Goal: Task Accomplishment & Management: Manage account settings

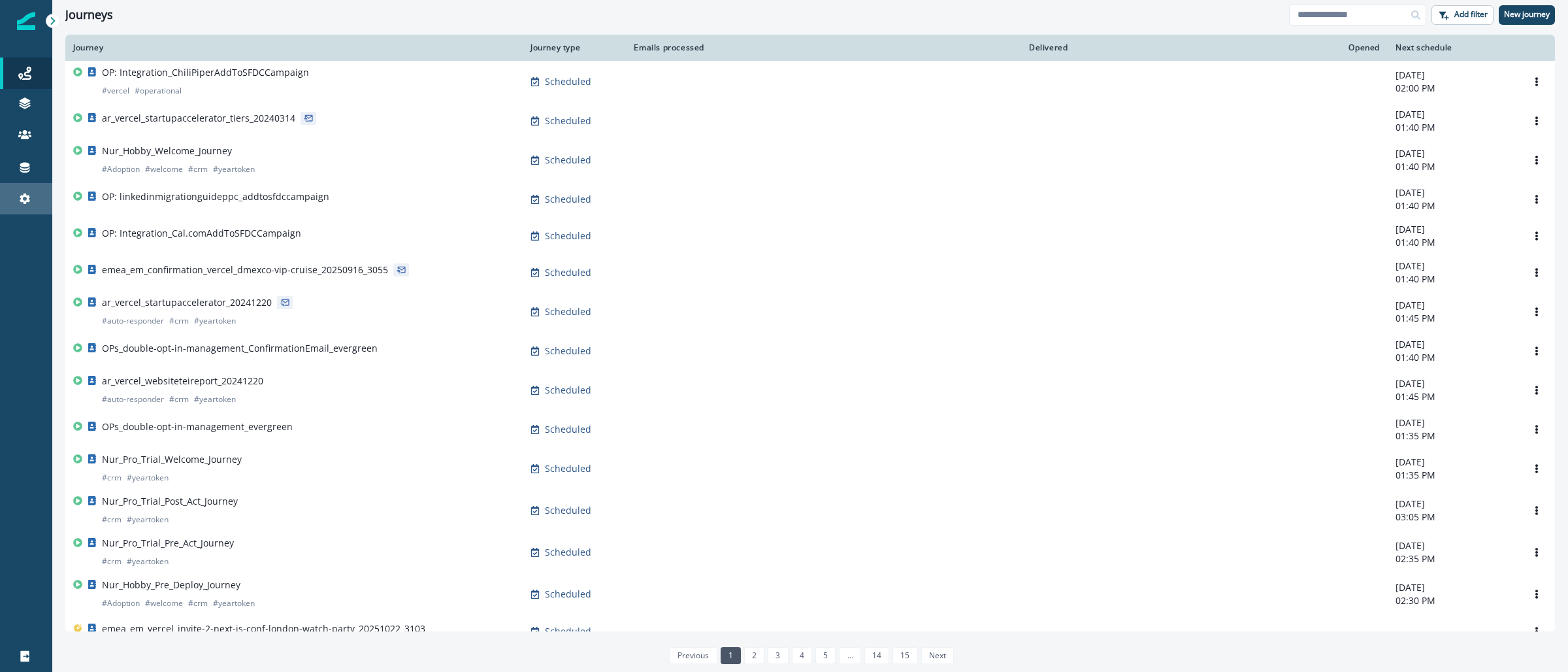
click at [22, 206] on link "Settings" at bounding box center [26, 198] width 53 height 31
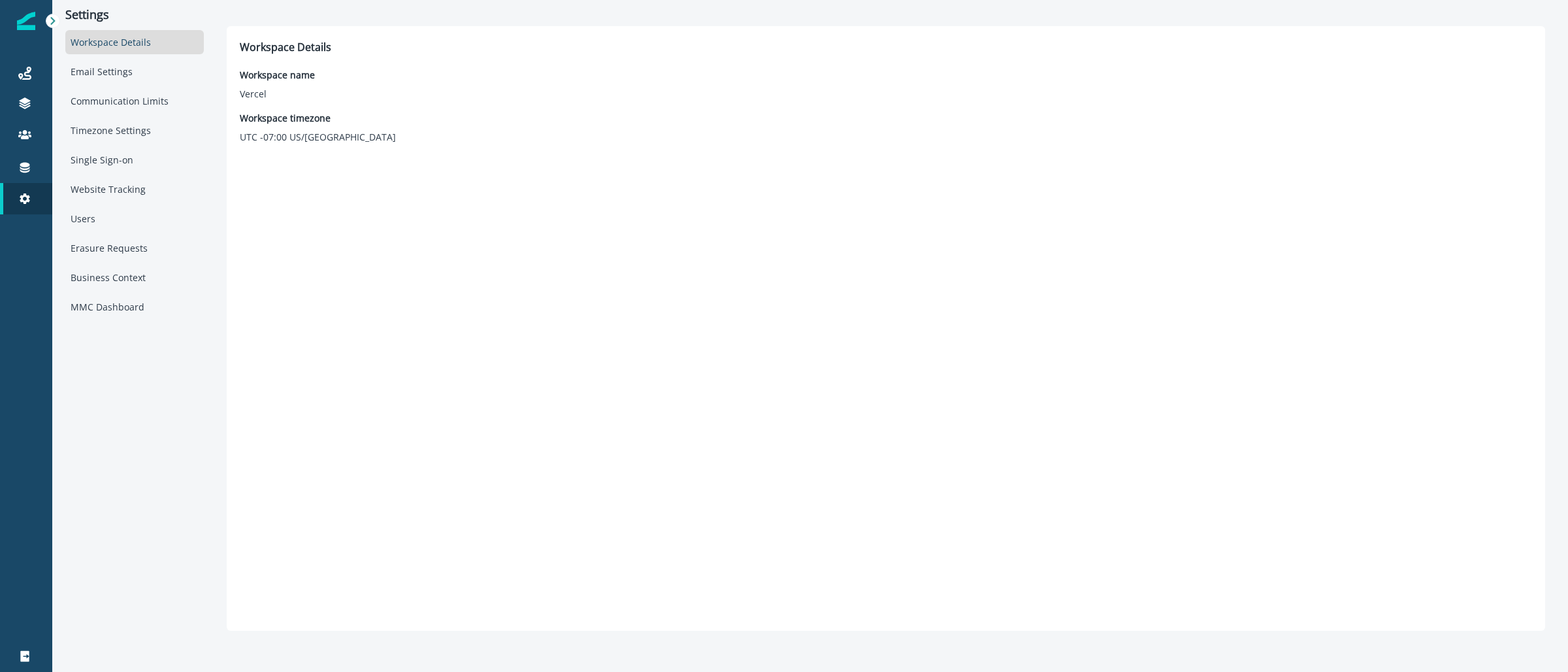
click at [32, 19] on img at bounding box center [25, 21] width 19 height 19
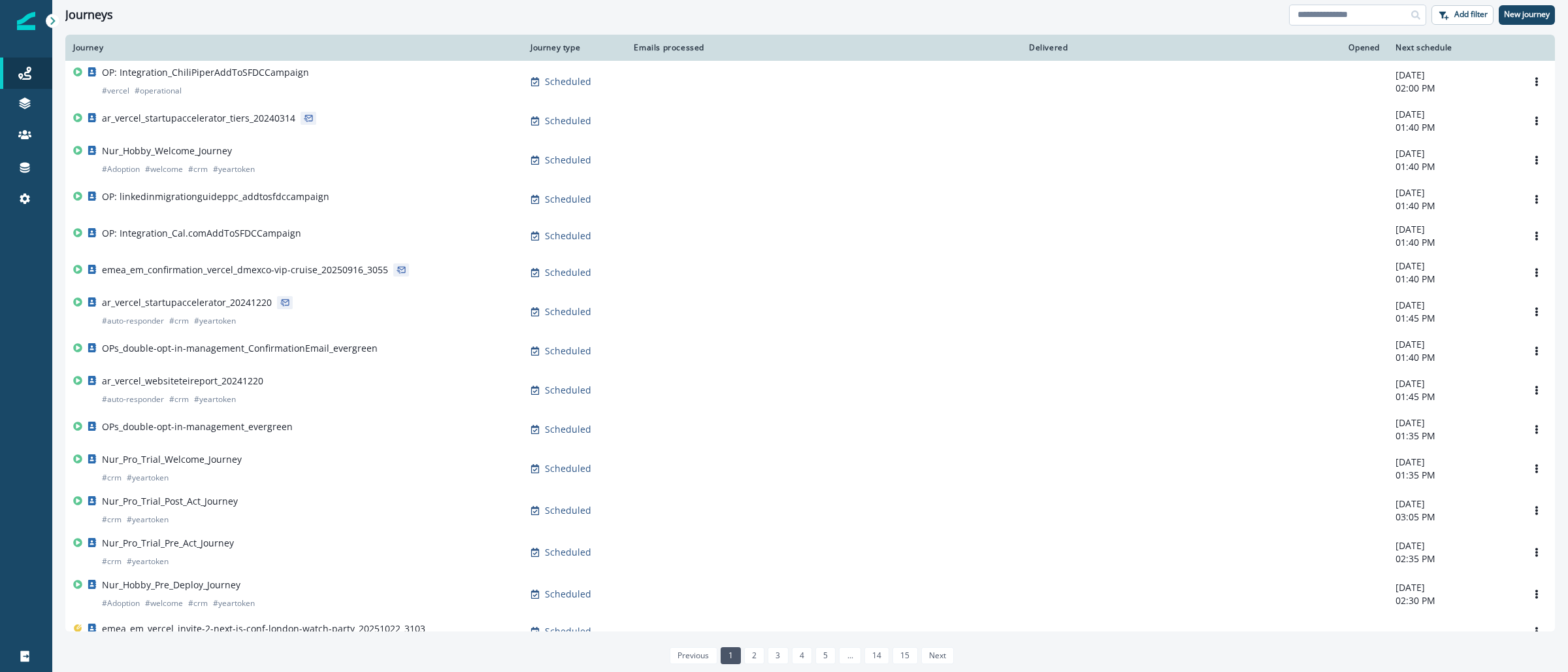
click at [1341, 17] on input at bounding box center [1357, 15] width 138 height 21
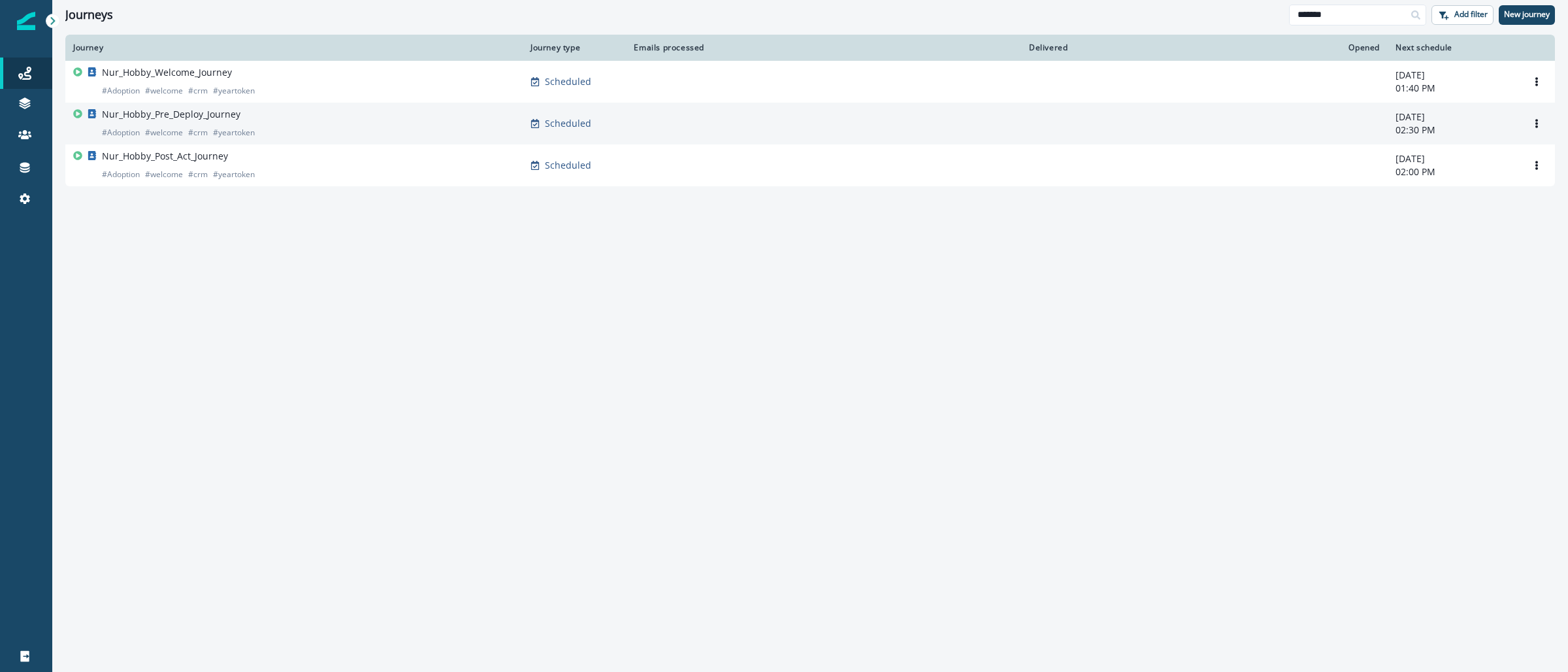
type input "*******"
click at [218, 114] on p "Nur_Hobby_Pre_Deploy_Journey" at bounding box center [171, 113] width 139 height 13
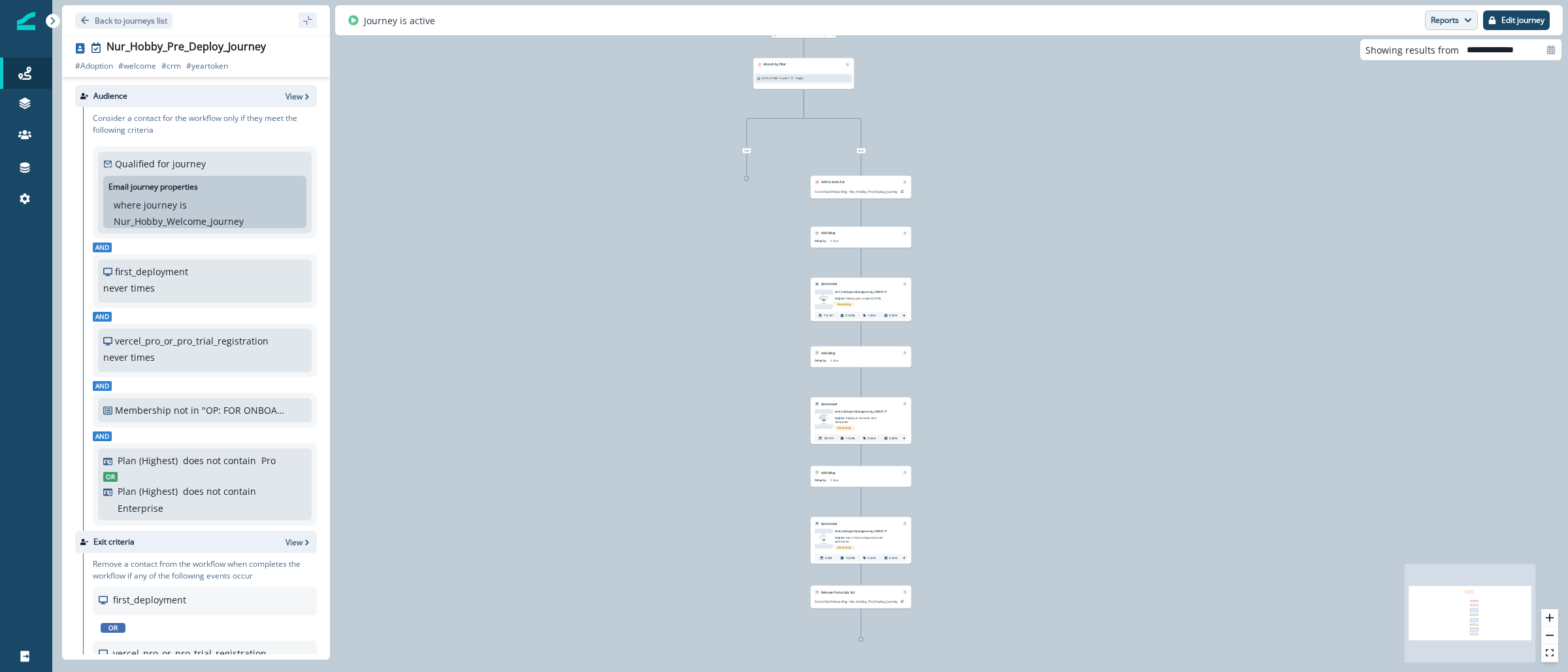
click at [1447, 21] on button "Reports" at bounding box center [1451, 21] width 53 height 20
click at [1382, 52] on p "Email Report" at bounding box center [1381, 53] width 63 height 16
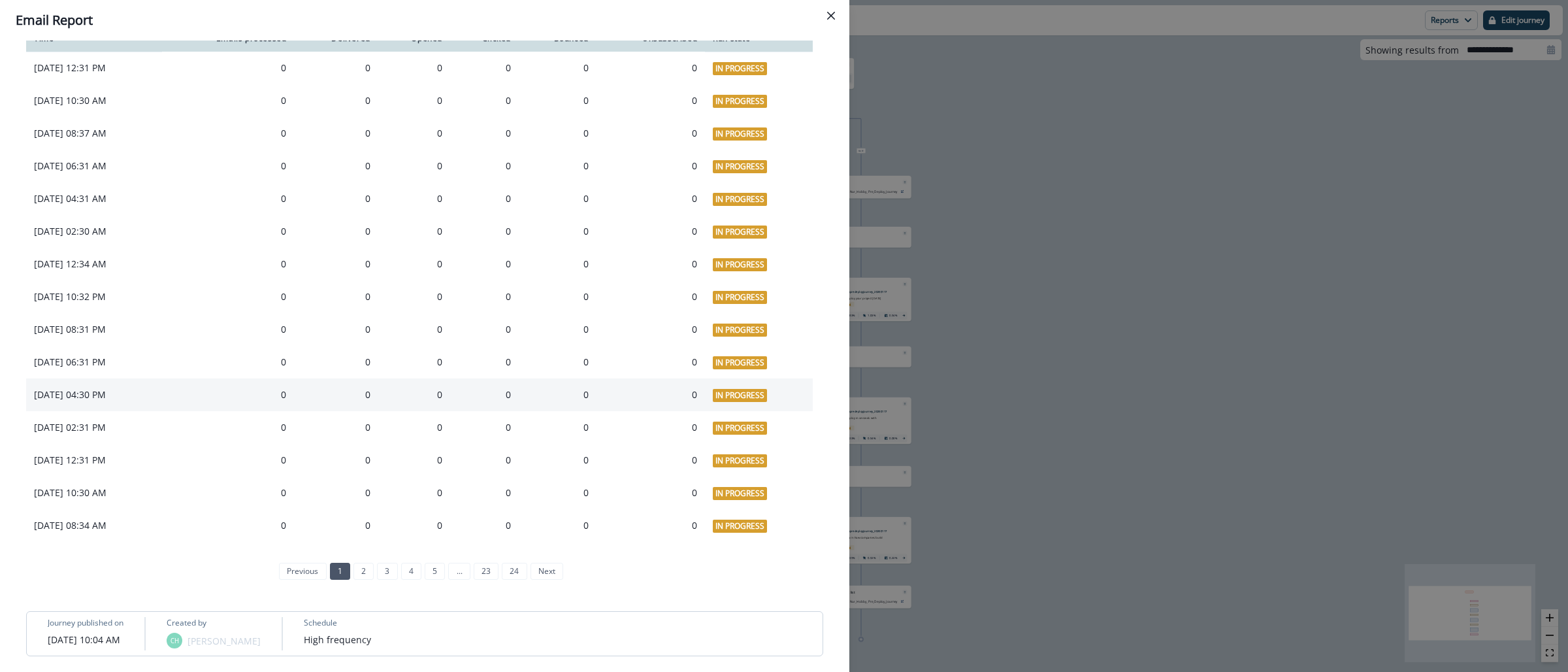
scroll to position [1044, 0]
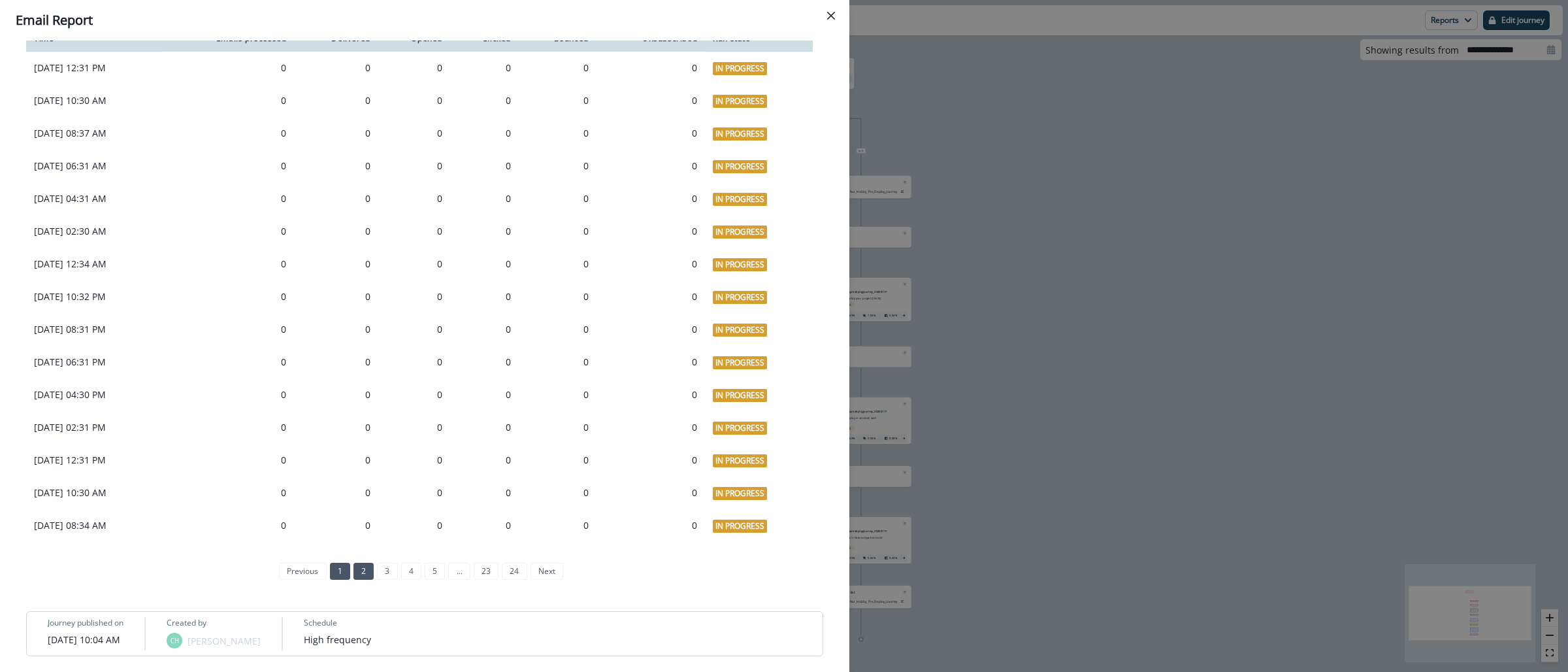
click at [353, 575] on link "2" at bounding box center [363, 570] width 21 height 17
click at [372, 569] on link "3" at bounding box center [375, 570] width 21 height 17
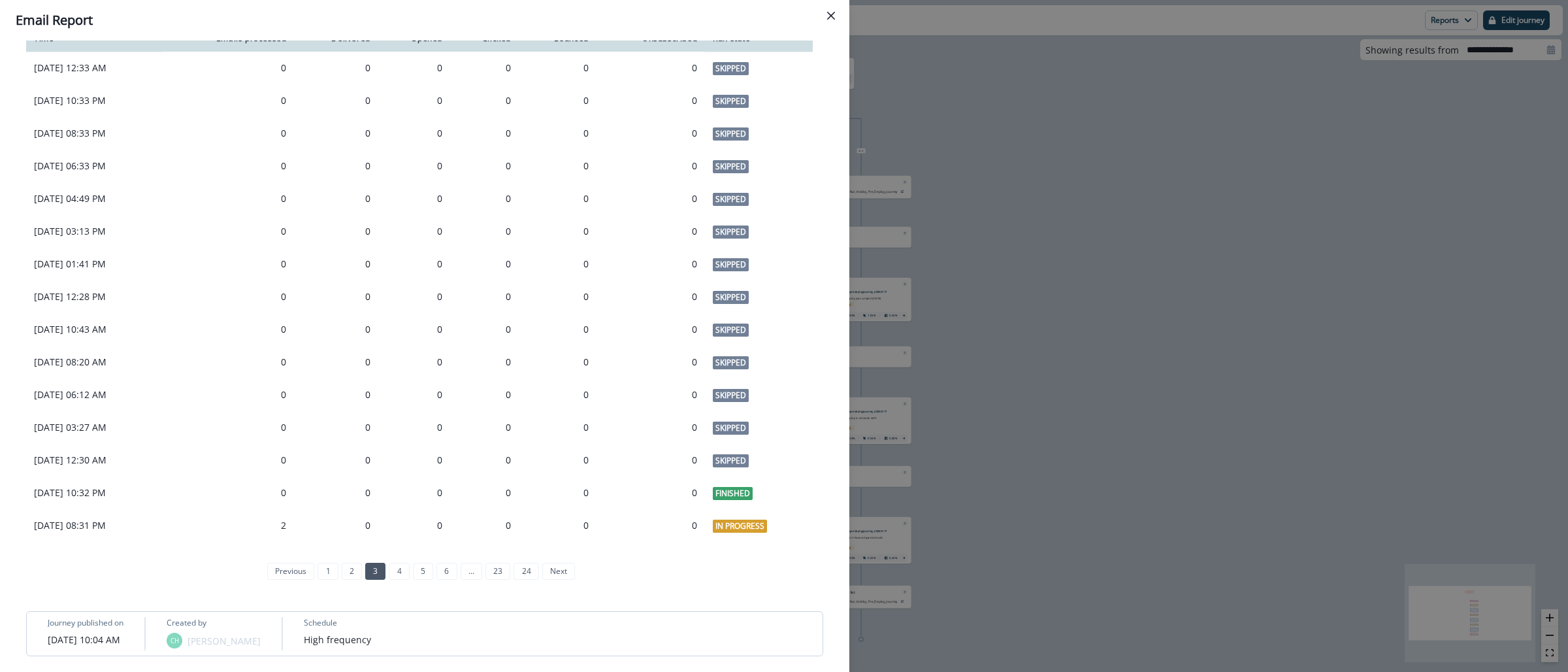
scroll to position [524, 0]
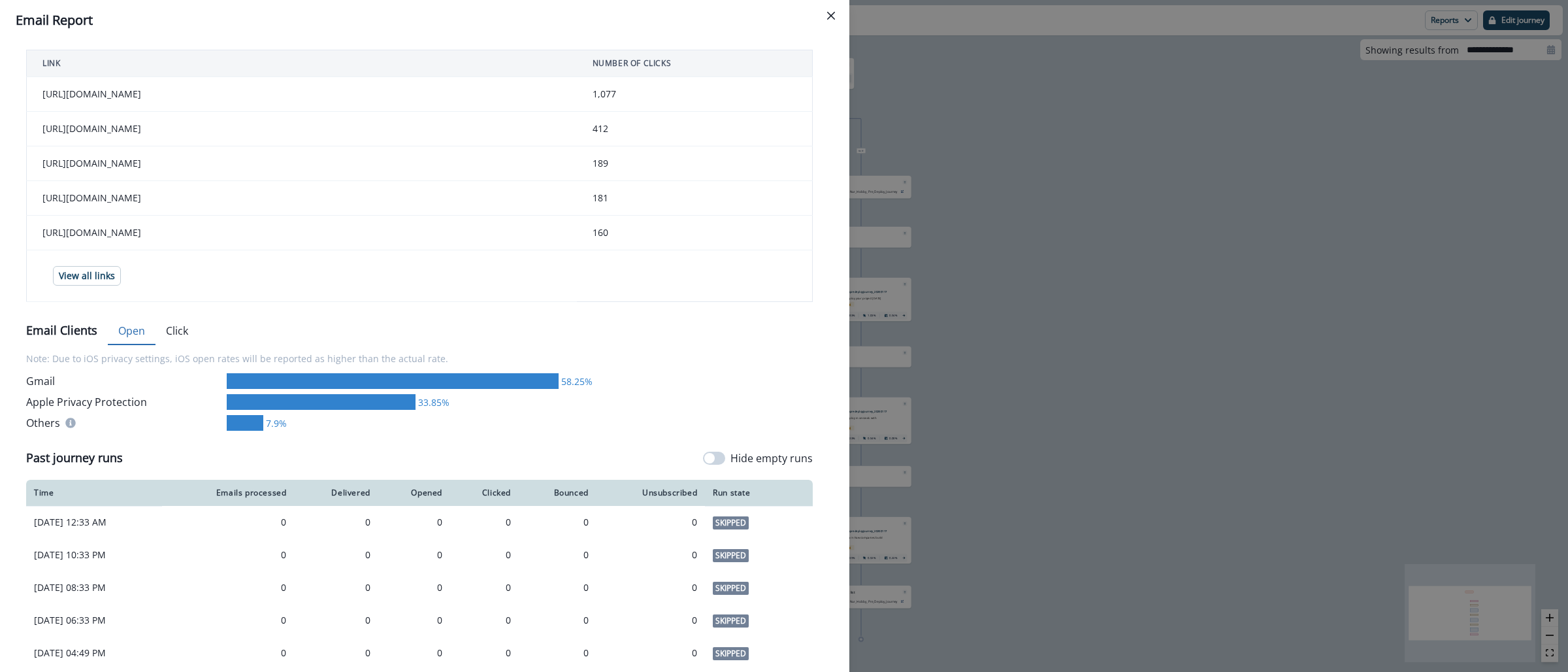
click at [1004, 98] on div "**********" at bounding box center [784, 336] width 1568 height 672
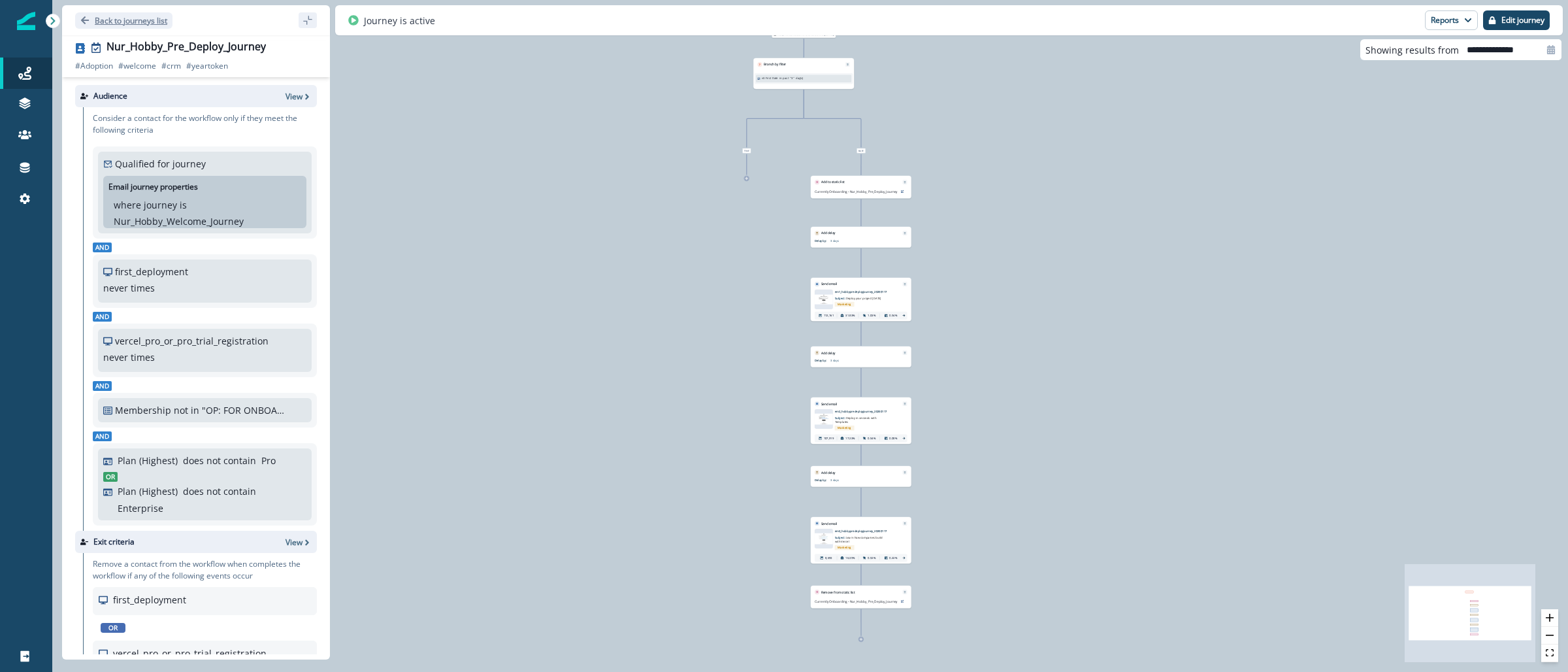
click at [100, 15] on p "Back to journeys list" at bounding box center [131, 20] width 72 height 11
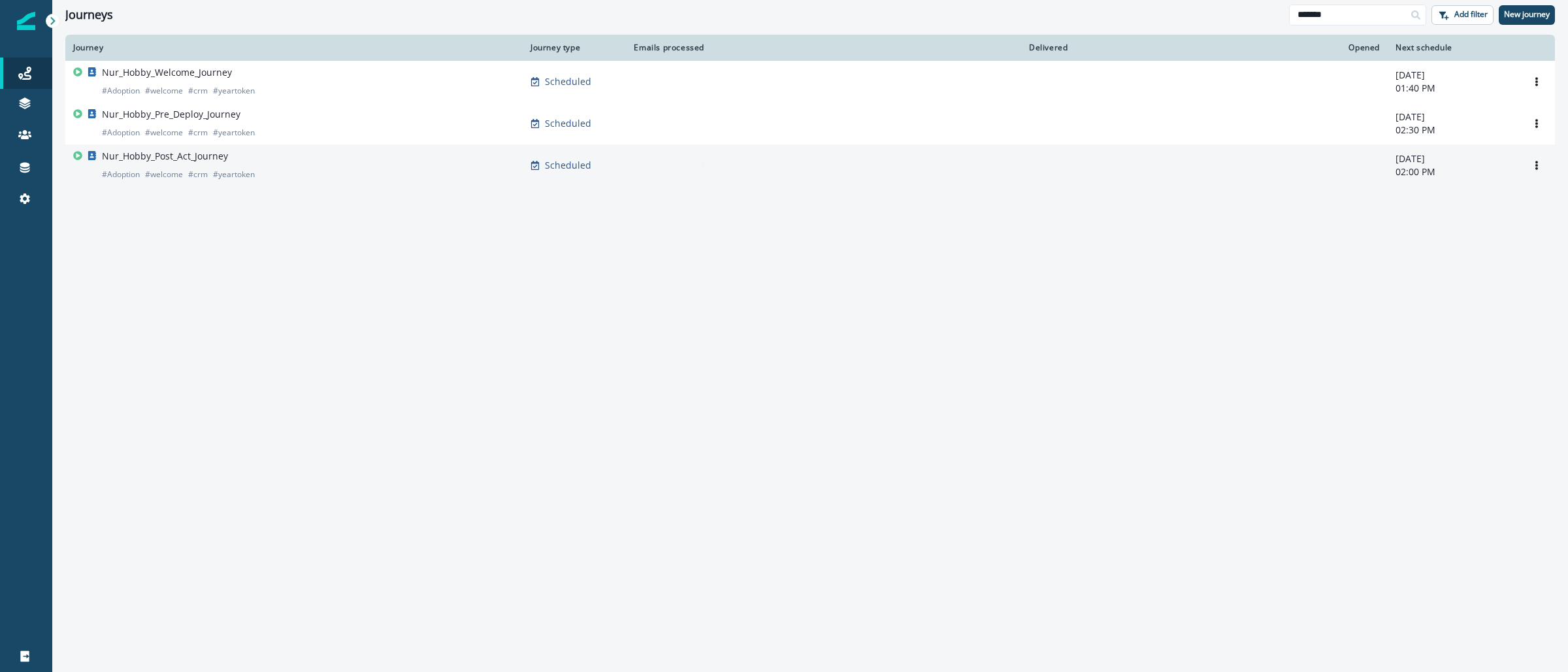
click at [155, 159] on p "Nur_Hobby_Post_Act_Journey" at bounding box center [164, 155] width 126 height 13
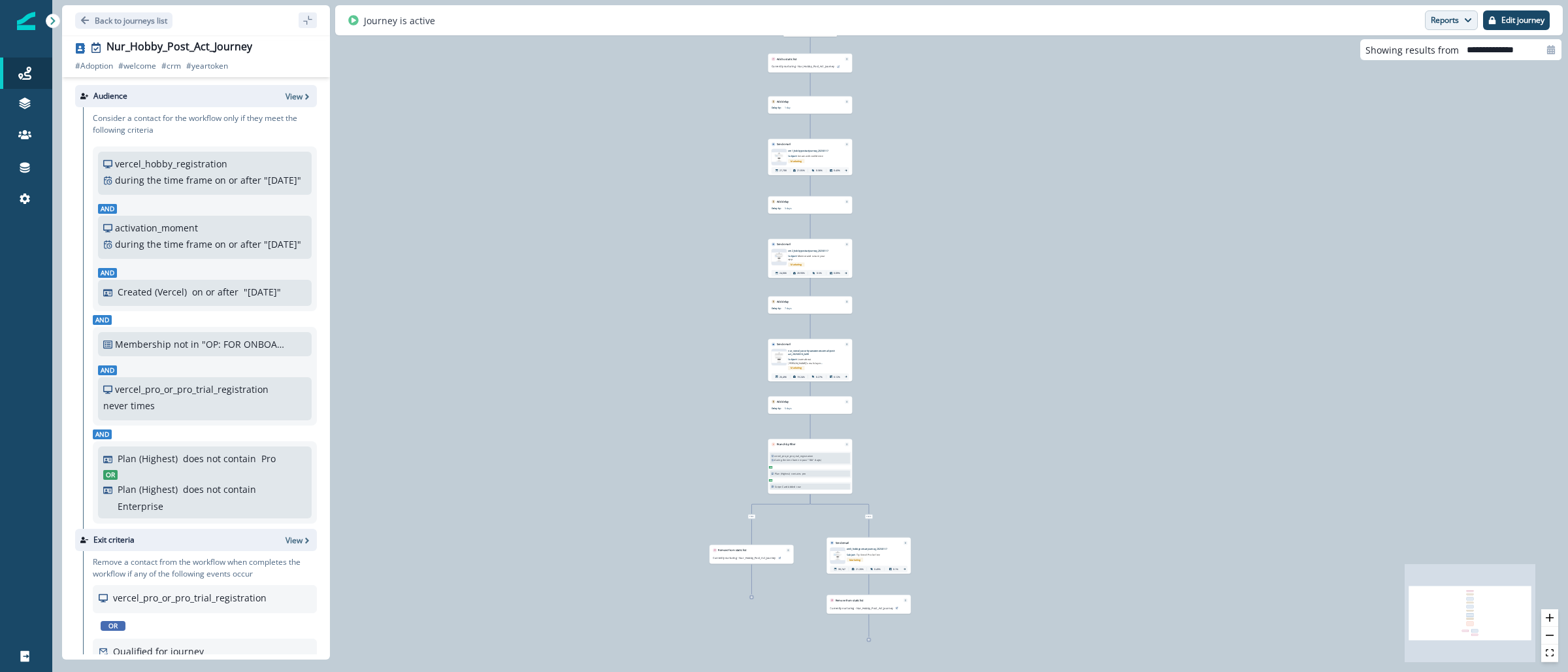
click at [1439, 25] on button "Reports" at bounding box center [1451, 21] width 53 height 20
click at [1388, 50] on p "Email Report" at bounding box center [1381, 53] width 63 height 16
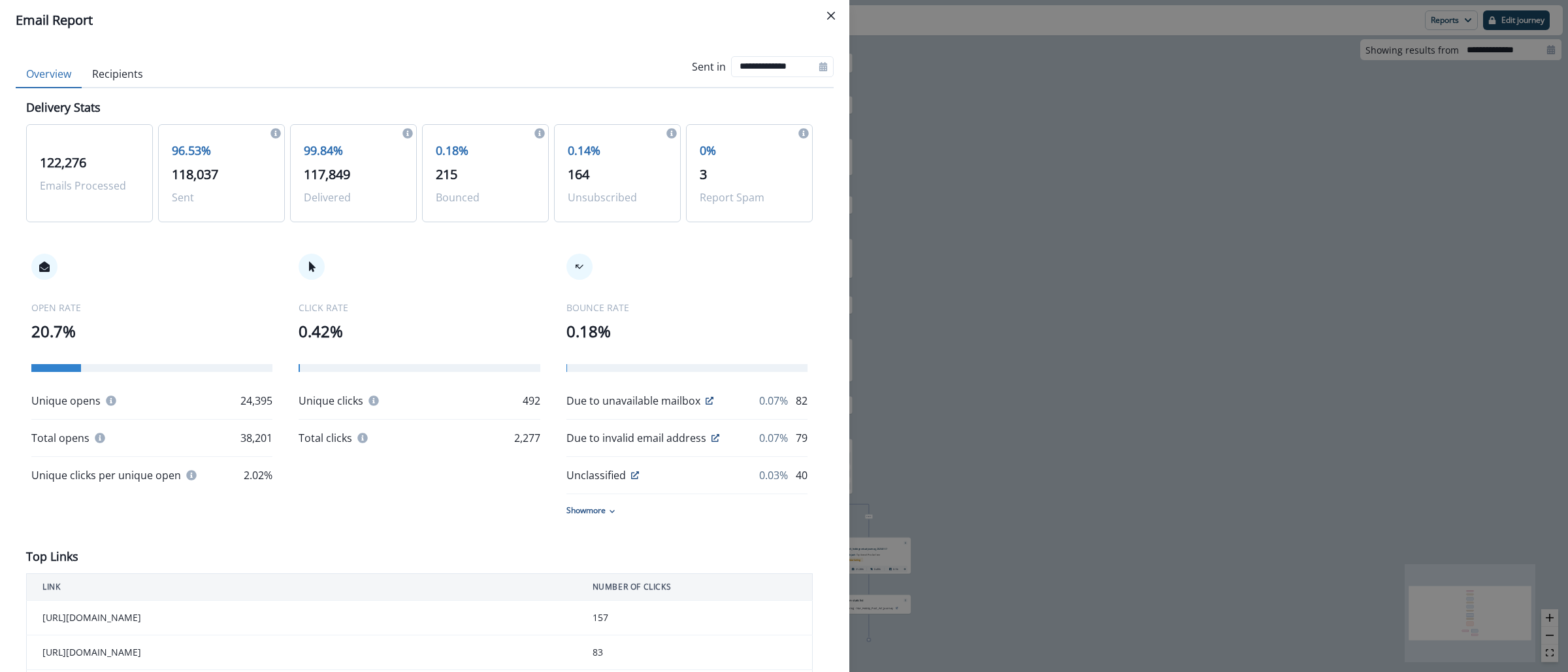
click at [1030, 98] on div "**********" at bounding box center [784, 336] width 1568 height 672
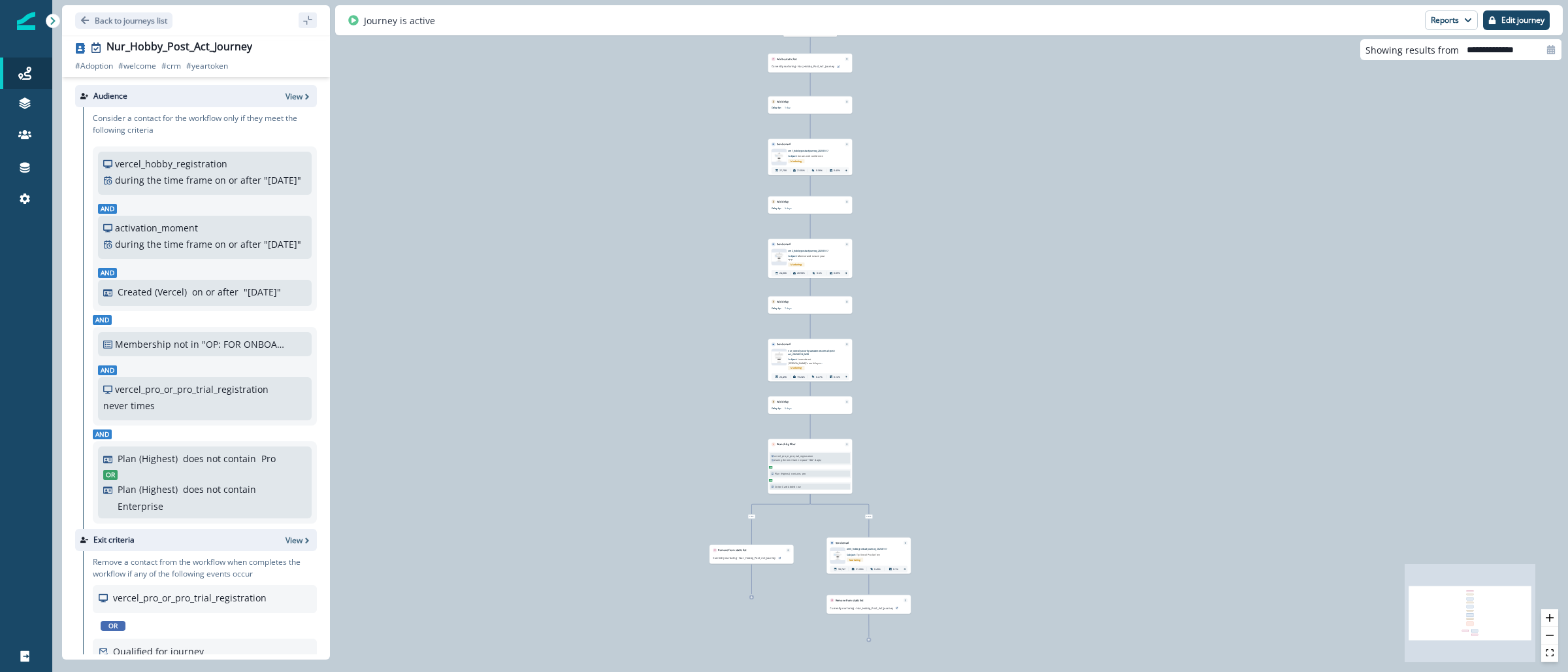
click at [21, 23] on img at bounding box center [25, 21] width 19 height 19
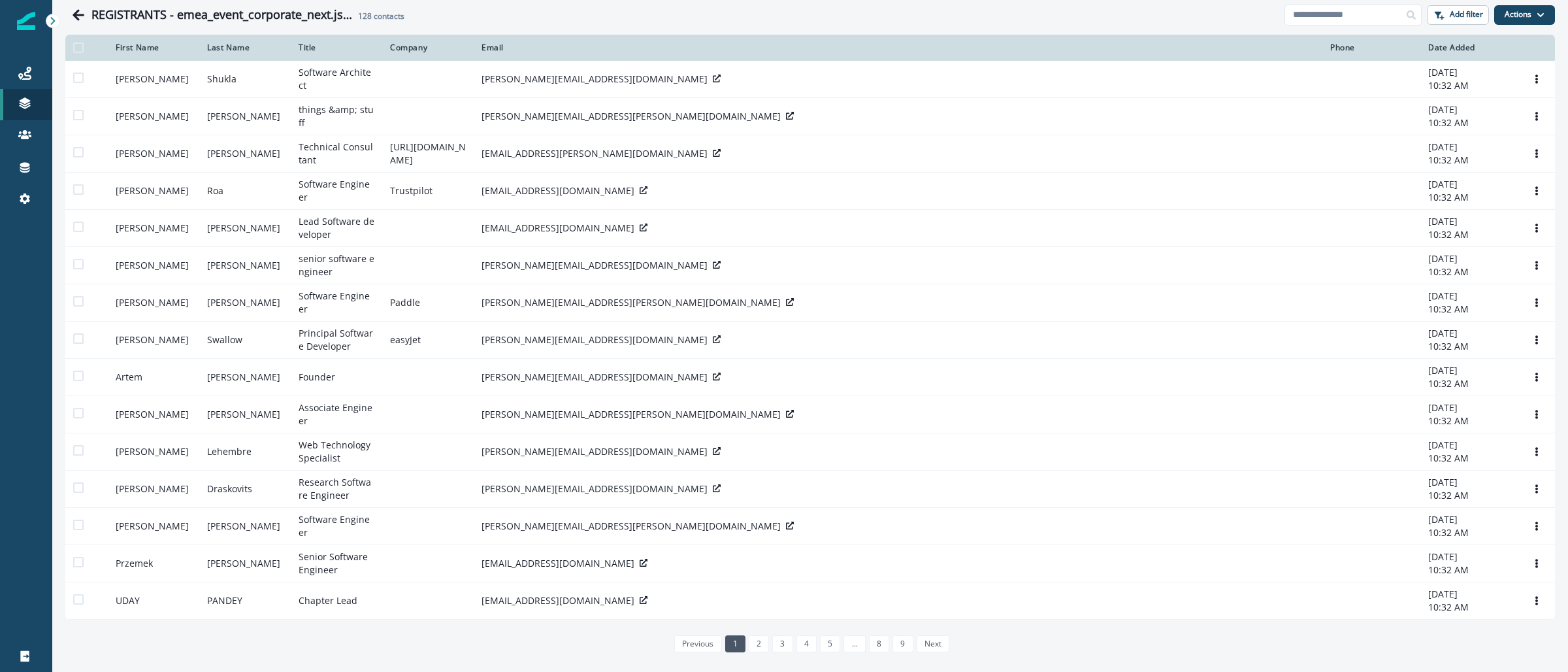
click at [23, 25] on img at bounding box center [25, 21] width 19 height 19
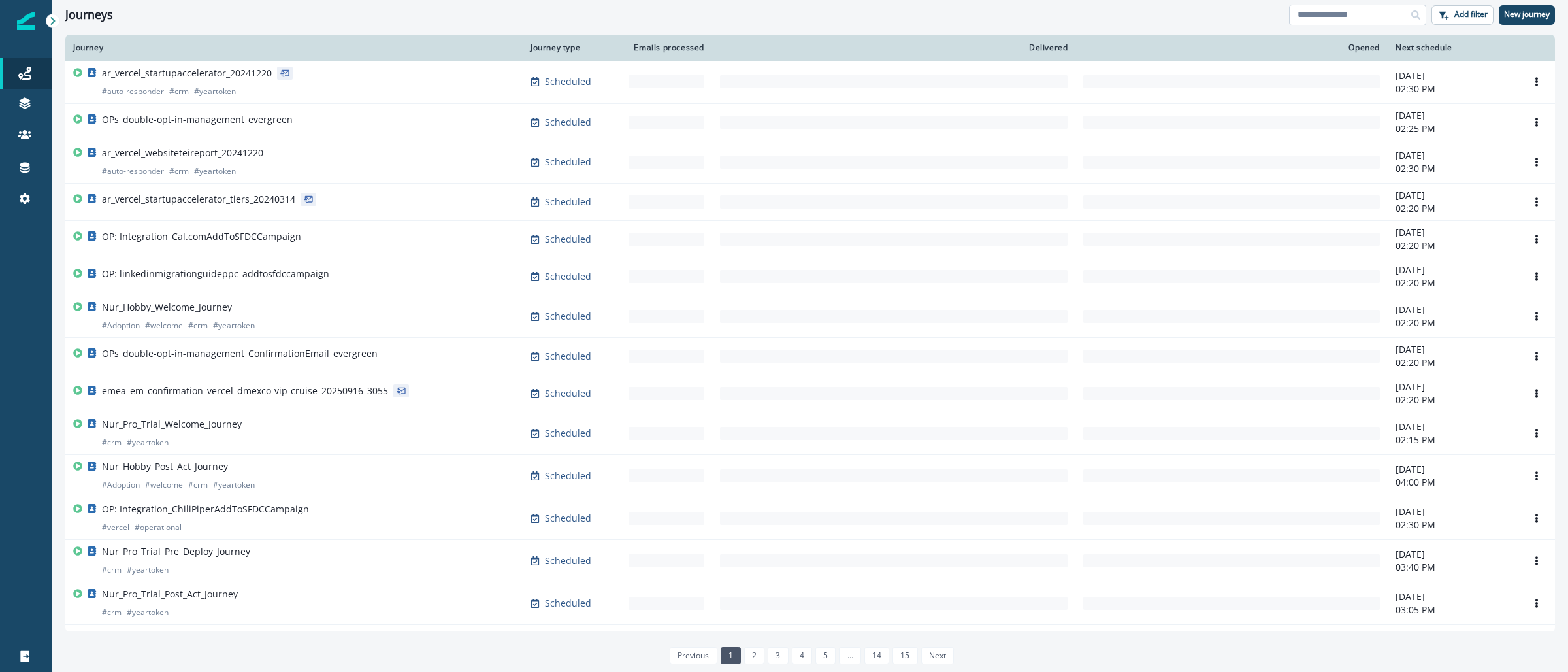
click at [1351, 22] on input at bounding box center [1357, 15] width 138 height 21
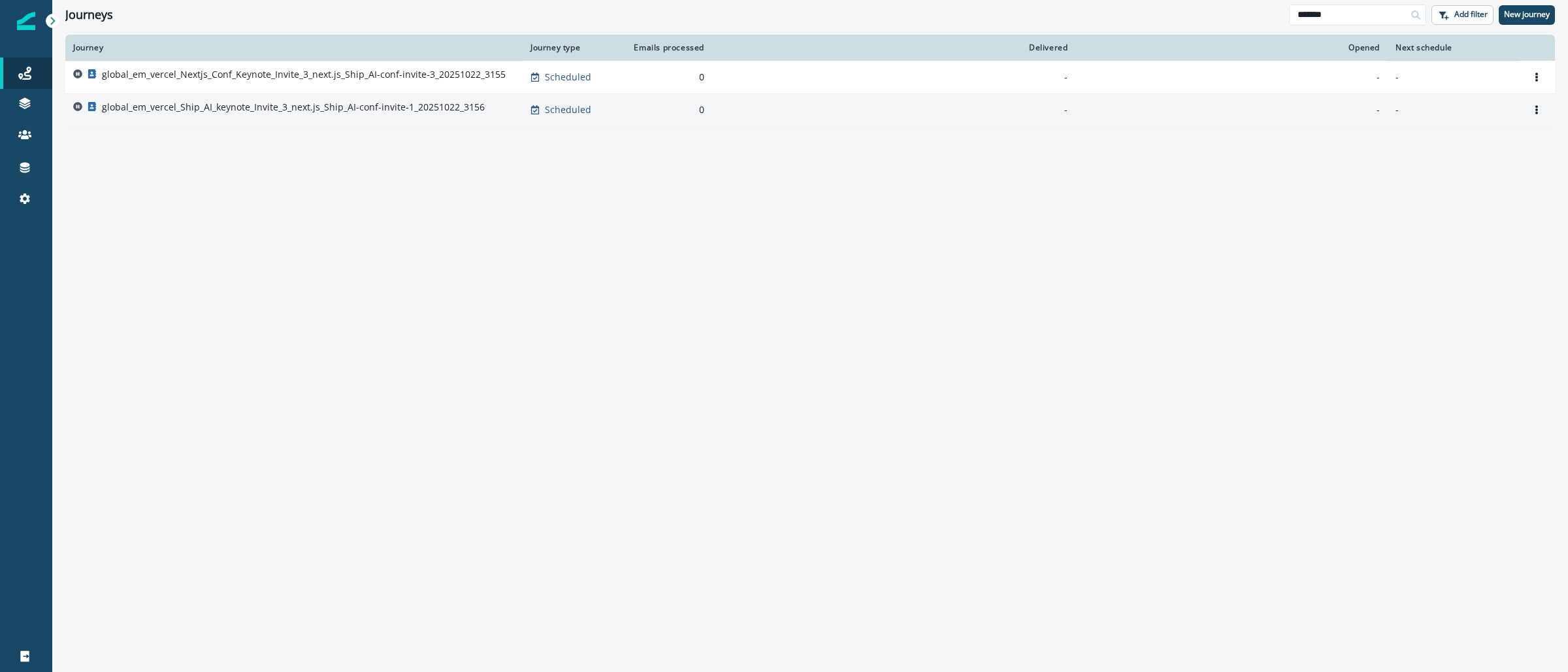
type input "*******"
click at [309, 108] on p "global_em_vercel_Ship_AI_keynote_Invite_3_next.js_Ship_AI-conf-invite-1_2025102…" at bounding box center [293, 106] width 383 height 13
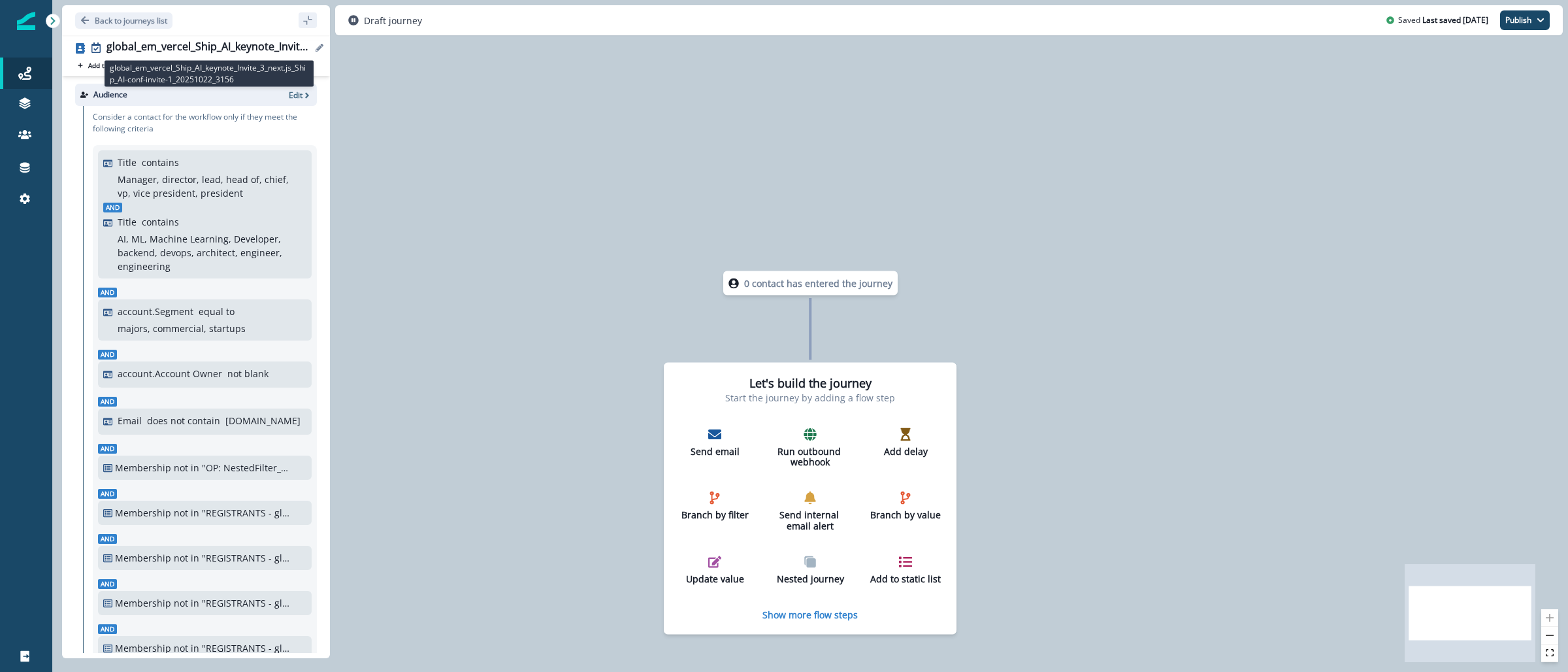
click at [185, 43] on div "global_em_vercel_Ship_AI_keynote_Invite_3_next.js_Ship_AI-conf-invite-1_2025102…" at bounding box center [209, 47] width 205 height 15
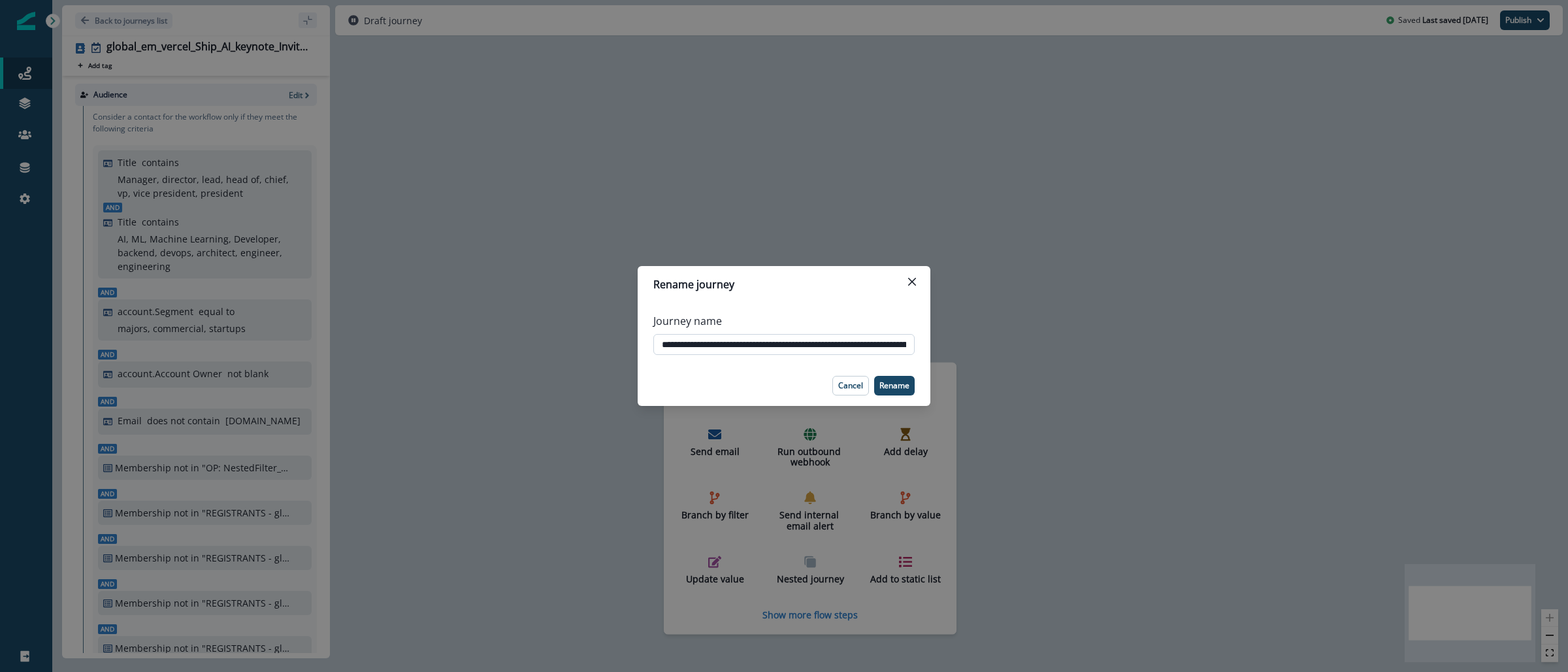
click at [733, 349] on input "**********" at bounding box center [784, 344] width 262 height 21
click at [145, 49] on div "**********" at bounding box center [784, 336] width 1568 height 672
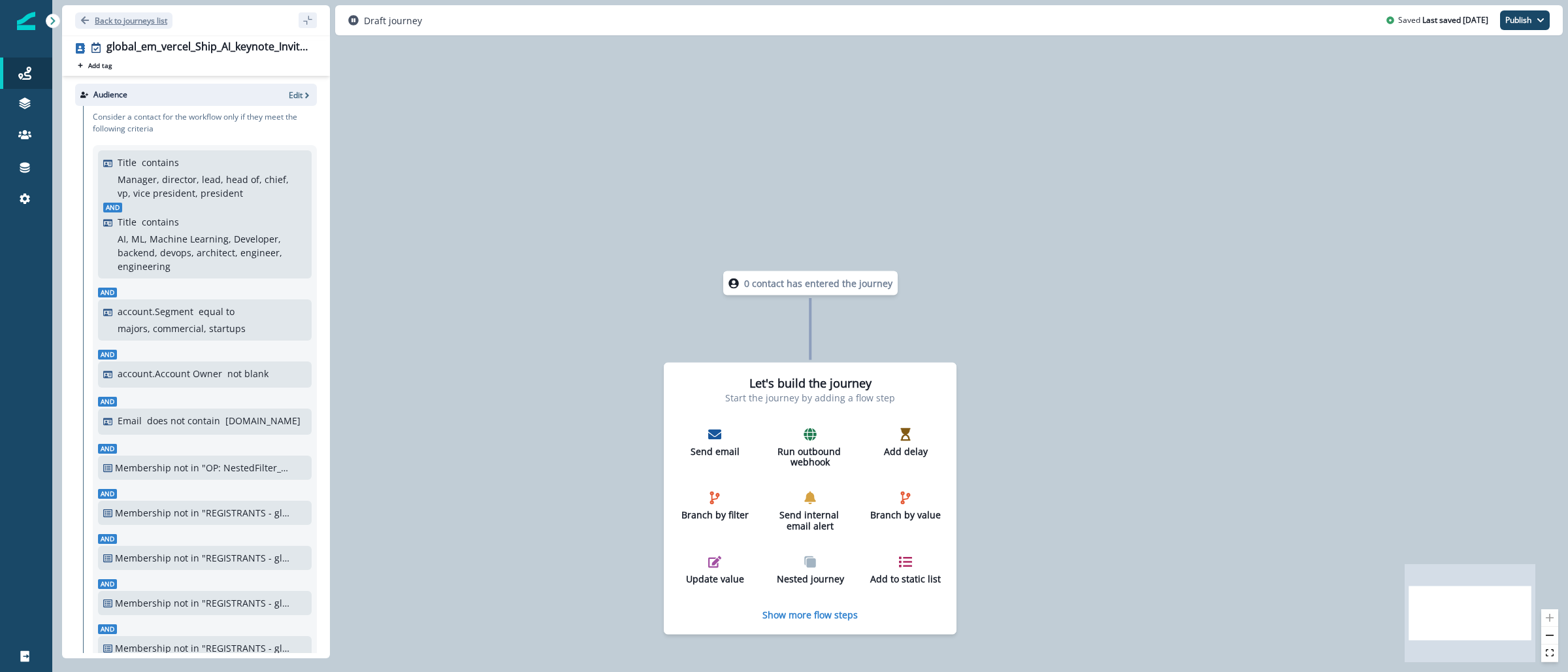
click at [139, 24] on p "Back to journeys list" at bounding box center [131, 20] width 72 height 11
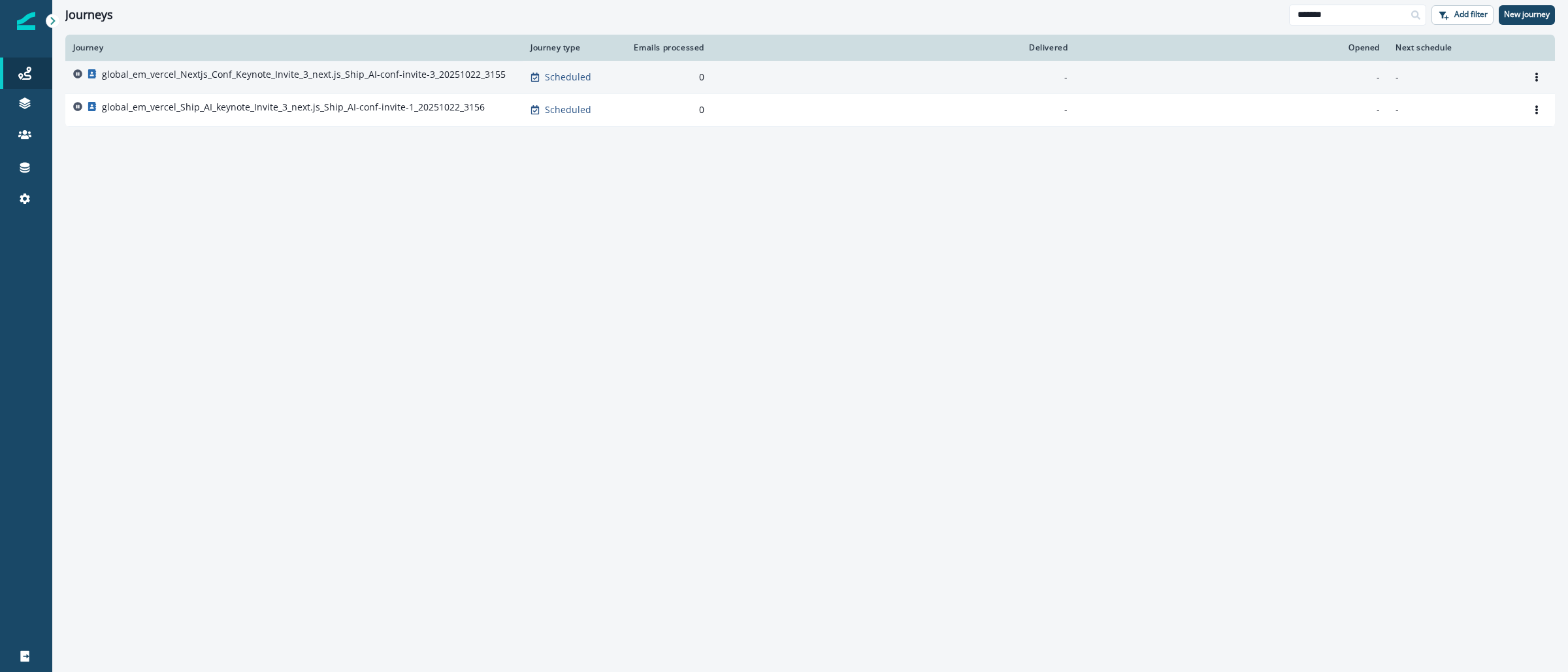
click at [347, 80] on p "global_em_vercel_Nextjs_Conf_Keynote_Invite_3_next.js_Ship_AI-conf-invite-3_202…" at bounding box center [304, 74] width 404 height 13
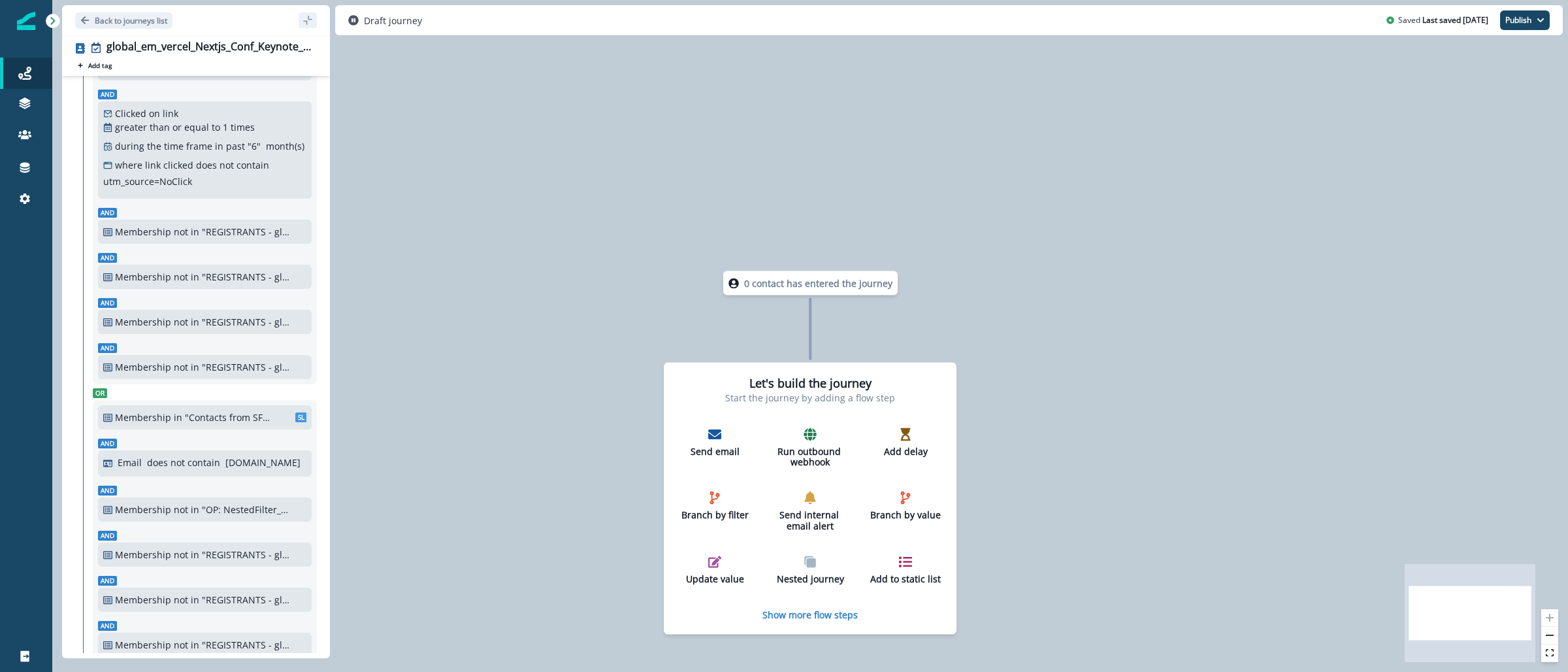
scroll to position [254, 0]
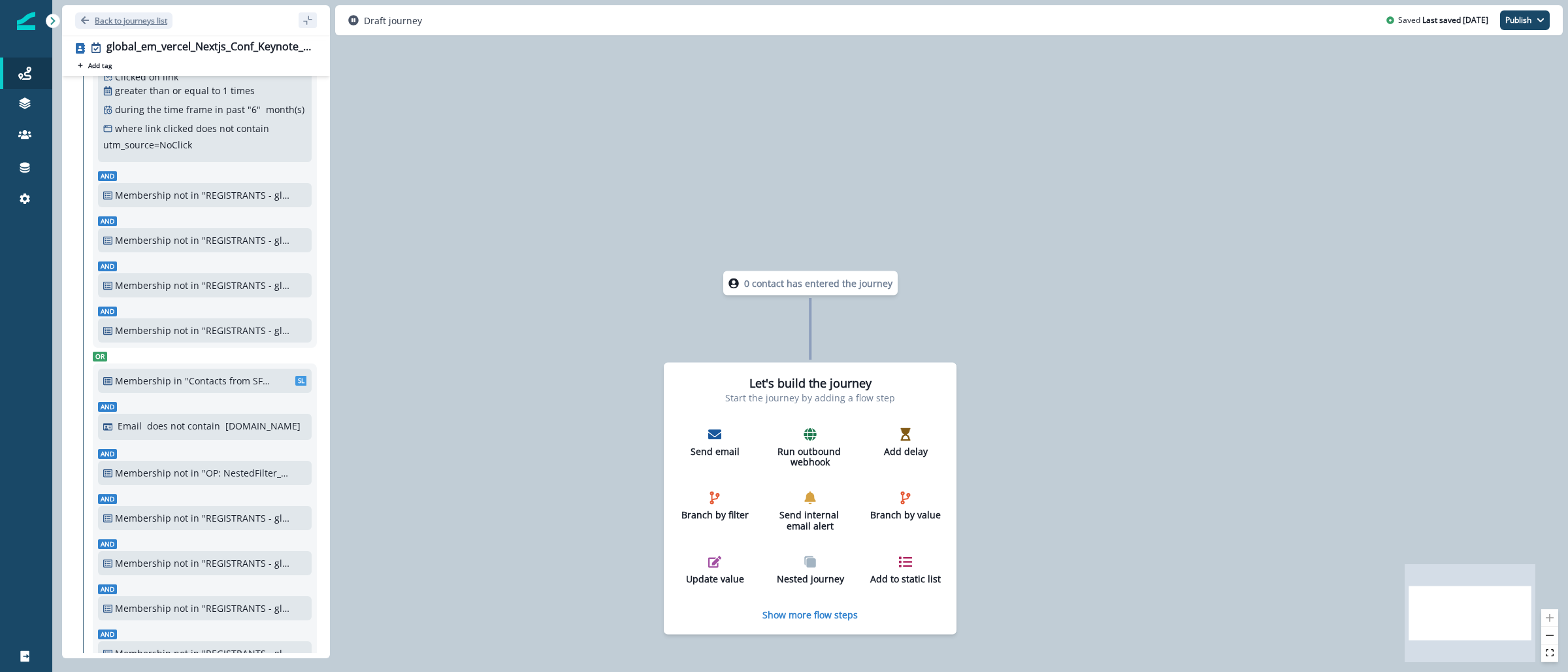
click at [134, 19] on p "Back to journeys list" at bounding box center [131, 20] width 72 height 11
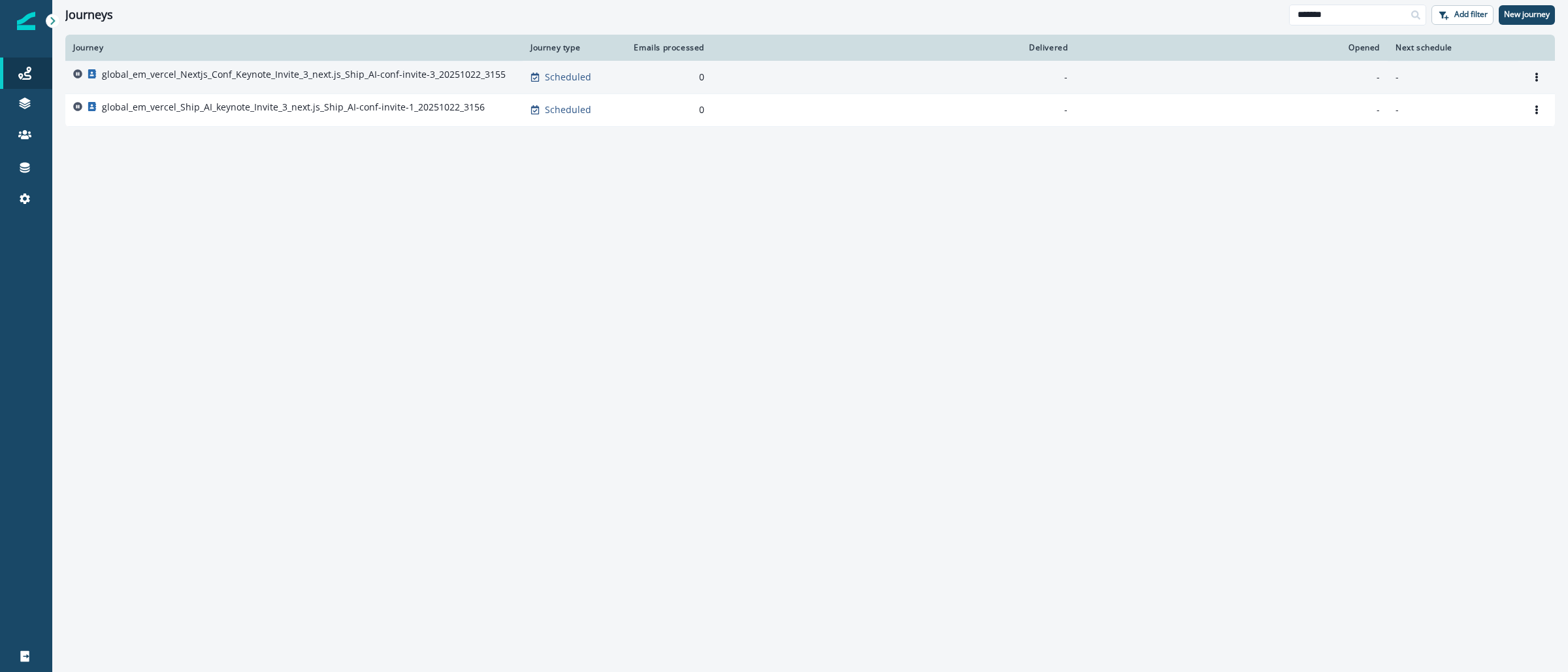
click at [197, 74] on p "global_em_vercel_Nextjs_Conf_Keynote_Invite_3_next.js_Ship_AI-conf-invite-3_202…" at bounding box center [304, 74] width 404 height 13
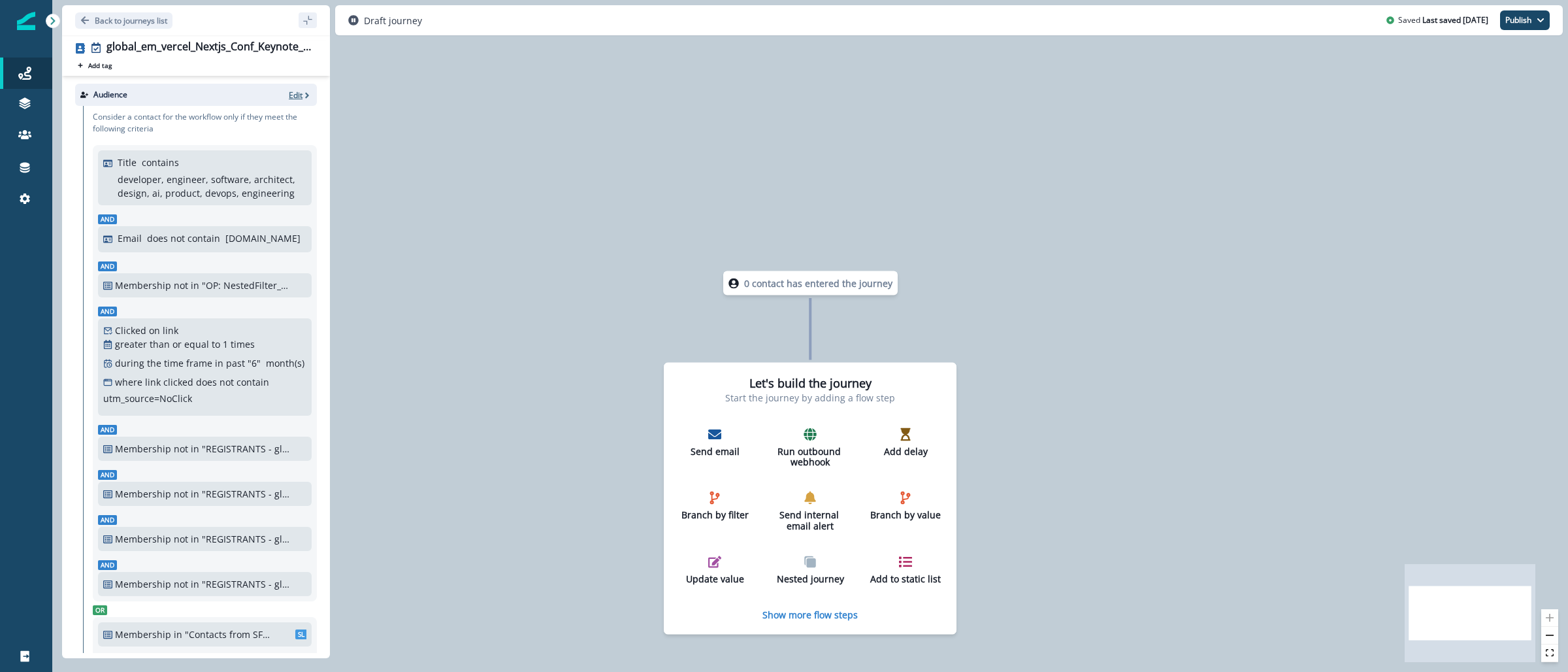
click at [289, 92] on p "Edit" at bounding box center [296, 95] width 14 height 11
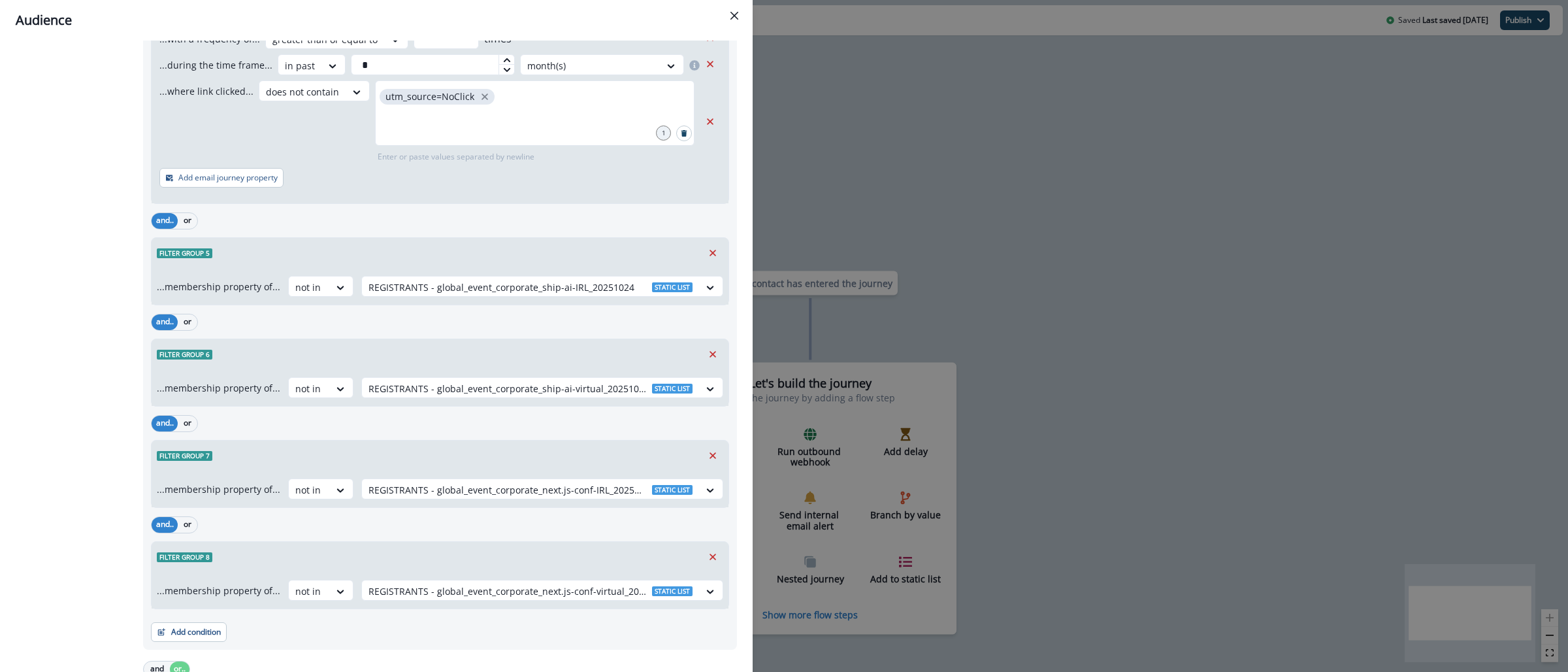
scroll to position [737, 0]
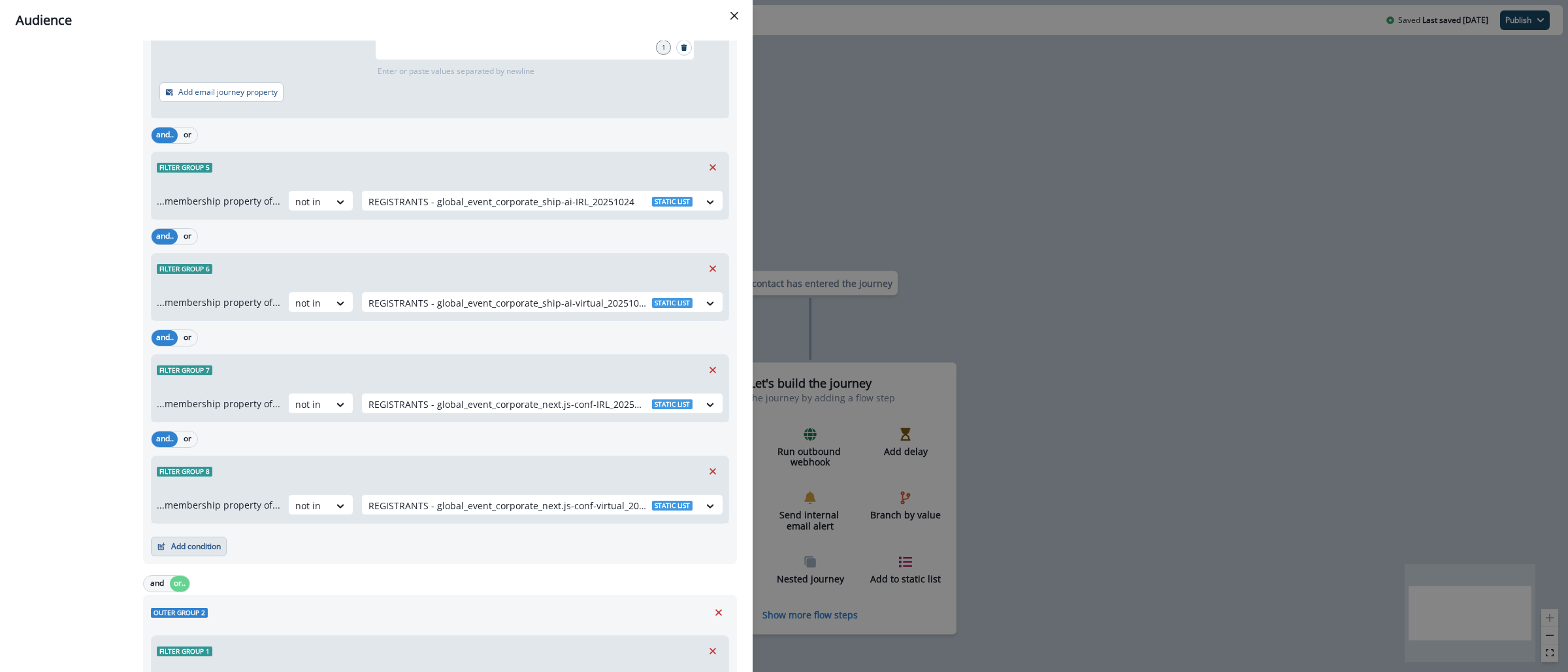
click at [199, 552] on button "Add condition" at bounding box center [189, 546] width 76 height 20
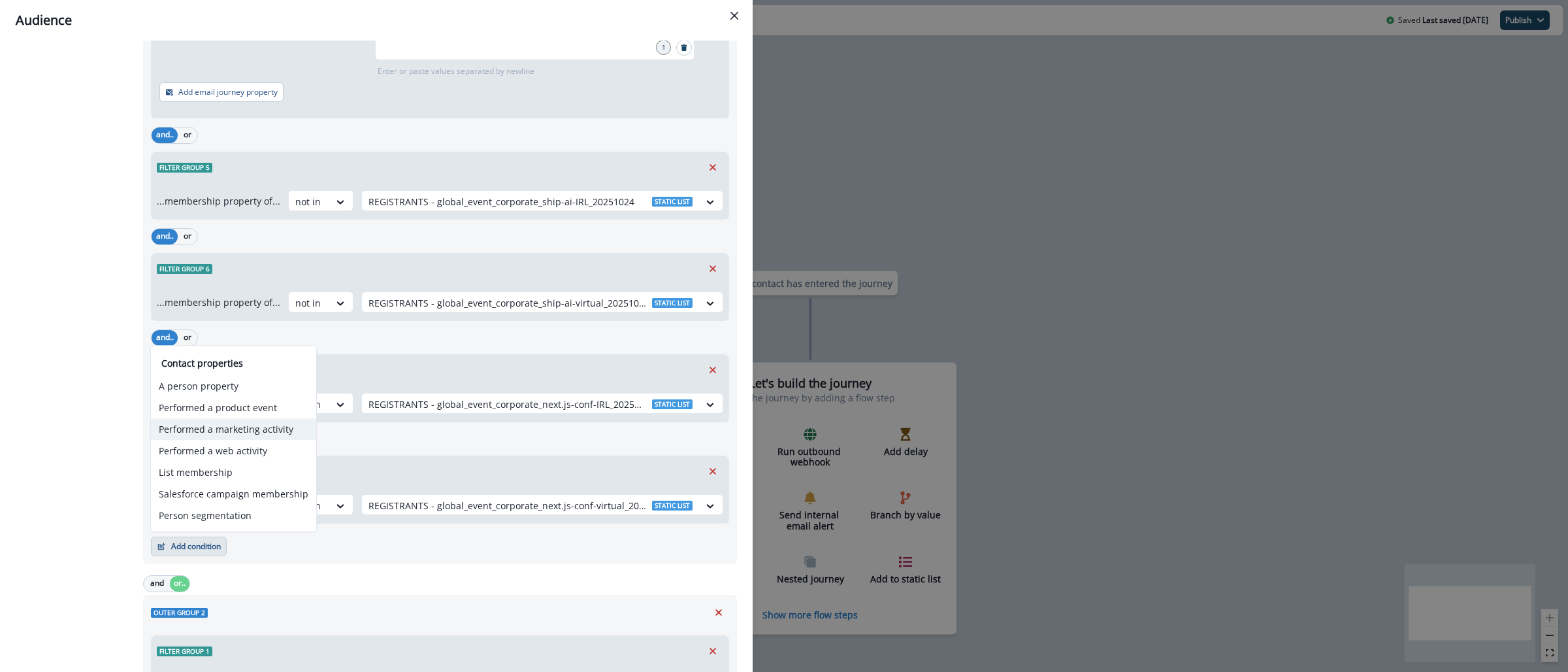
click at [254, 422] on button "Performed a marketing activity" at bounding box center [233, 429] width 165 height 21
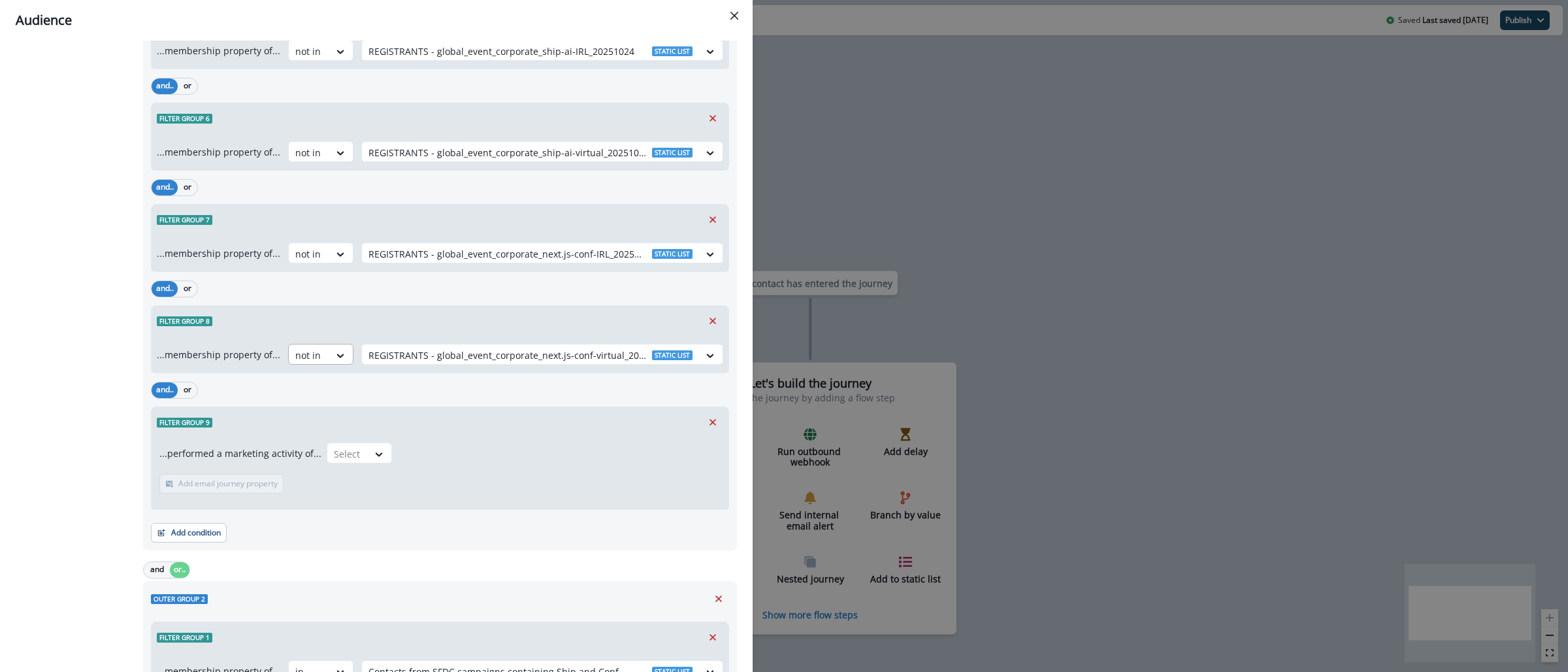
scroll to position [1061, 0]
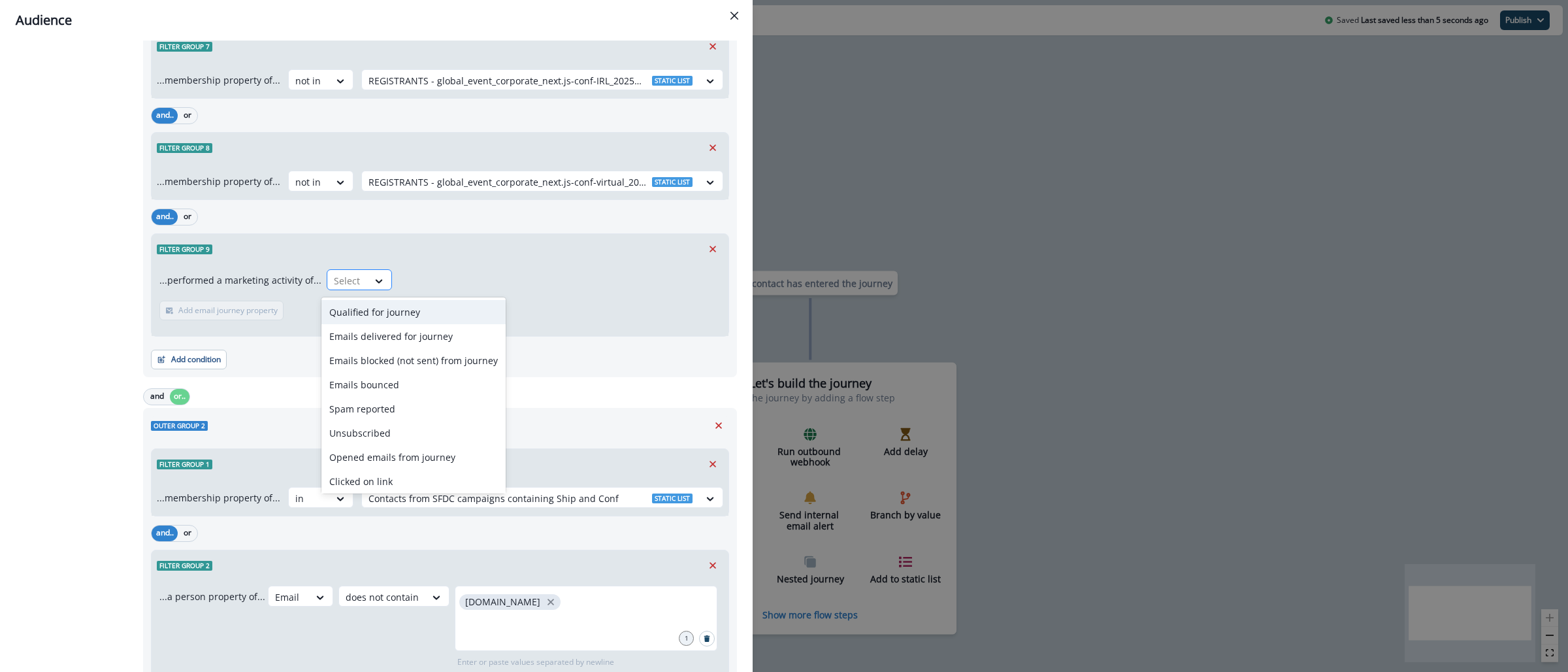
click at [344, 279] on div at bounding box center [348, 280] width 27 height 17
click at [410, 337] on div "Emails delivered for journey" at bounding box center [413, 336] width 185 height 24
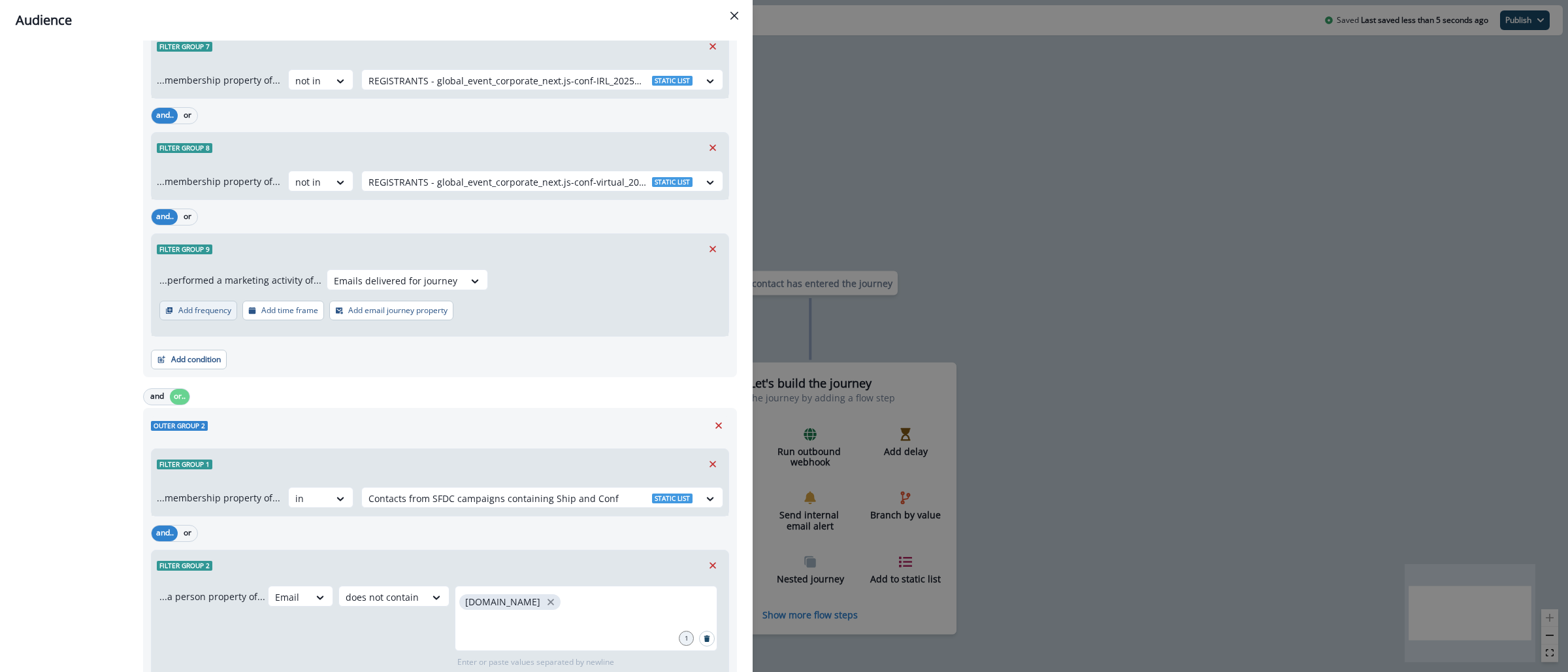
click at [218, 314] on p "Add frequency" at bounding box center [205, 310] width 53 height 9
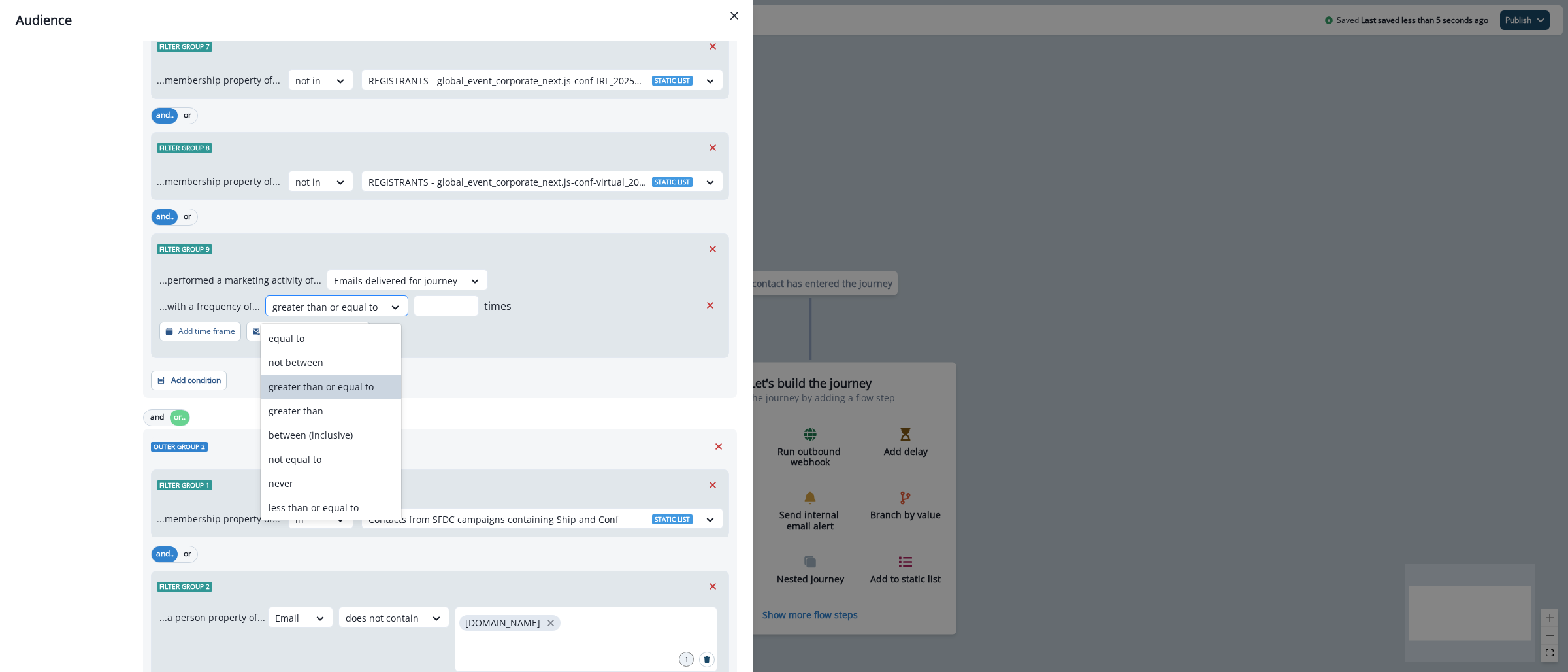
click at [338, 306] on div at bounding box center [325, 307] width 105 height 17
click at [343, 475] on div "never" at bounding box center [330, 483] width 140 height 24
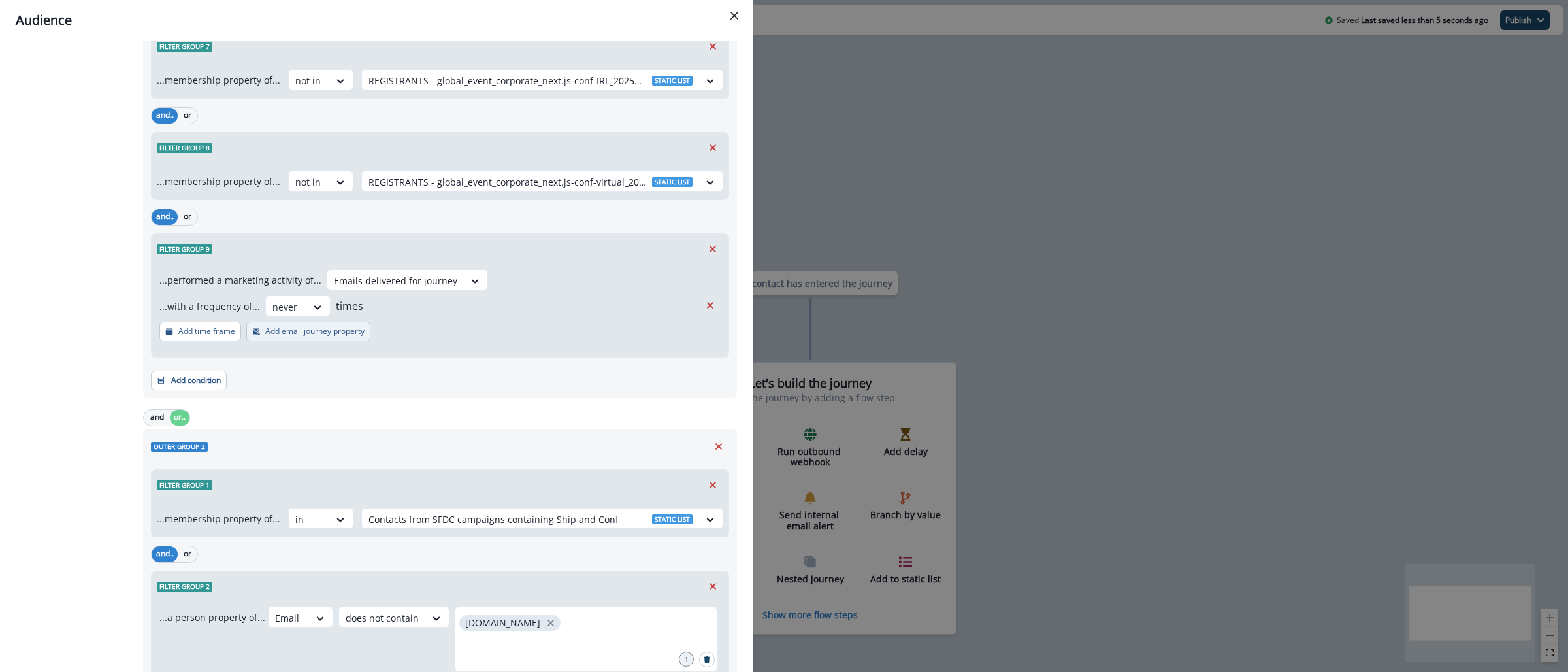
click at [329, 336] on p "Add email journey property" at bounding box center [315, 331] width 100 height 9
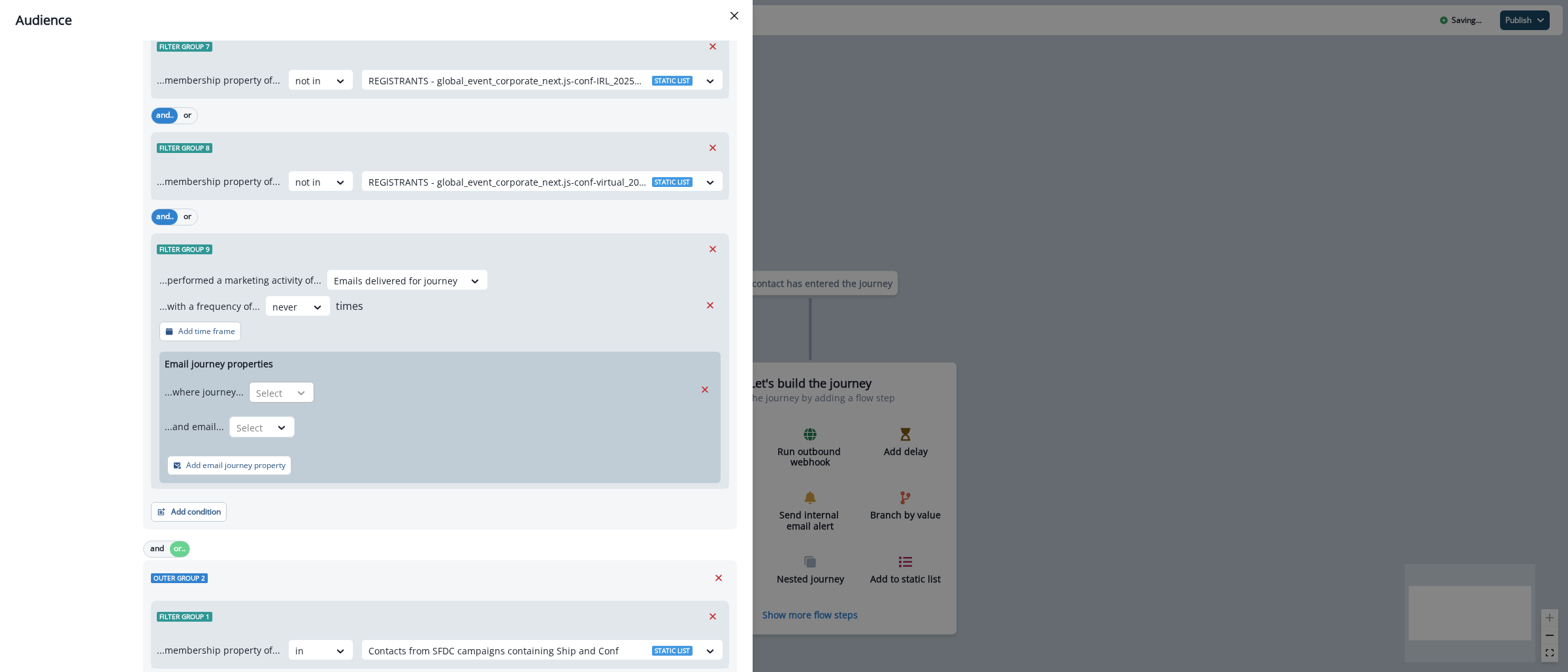
click at [295, 397] on icon at bounding box center [301, 392] width 12 height 13
click at [298, 445] on div "is" at bounding box center [307, 447] width 122 height 24
click at [436, 388] on div at bounding box center [495, 393] width 337 height 17
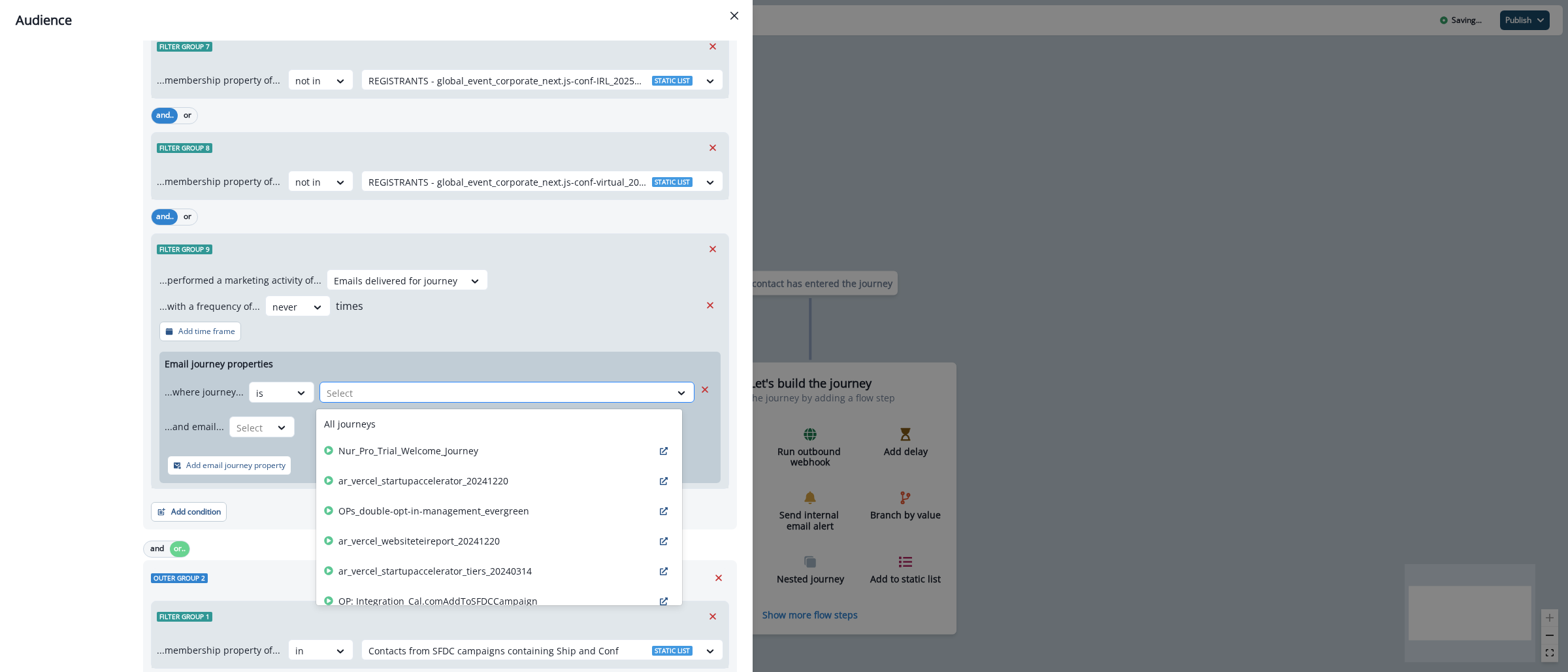
paste input "**********"
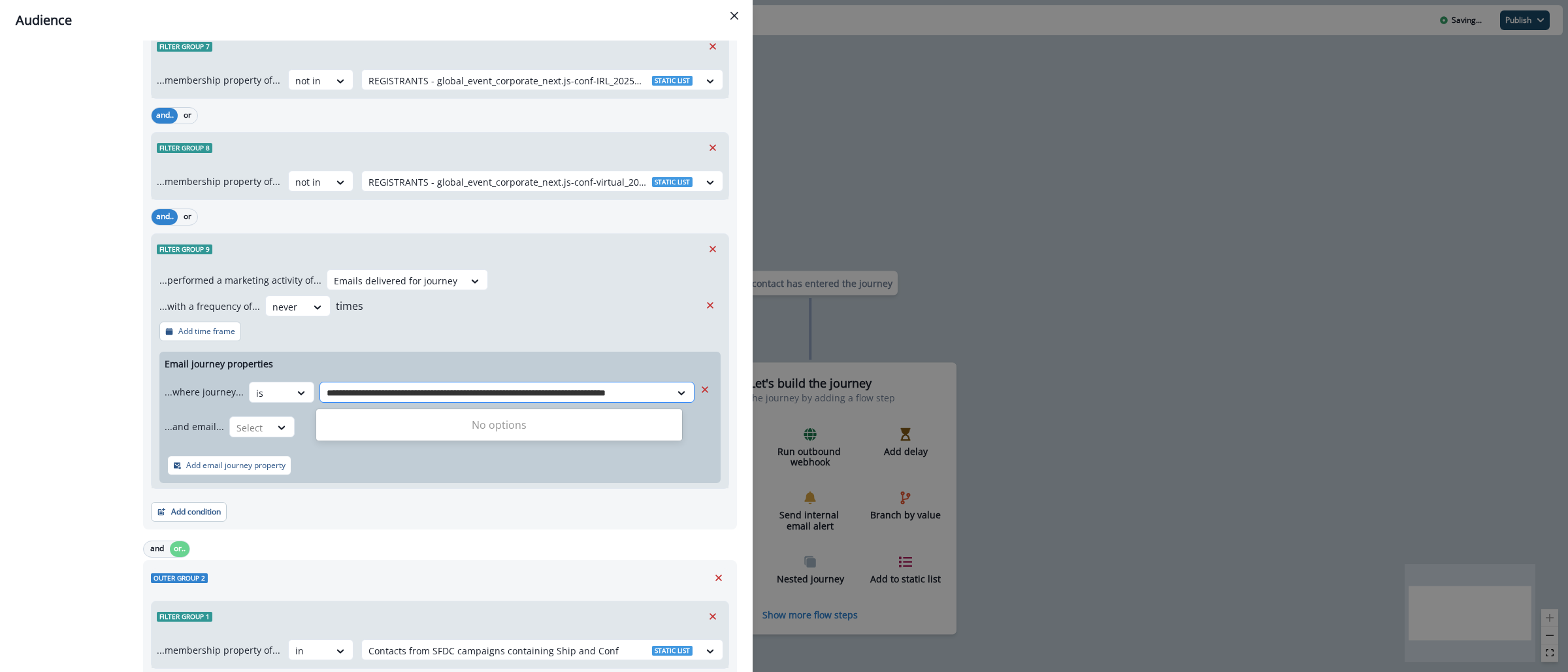
scroll to position [0, 42]
type input "**********"
click at [702, 392] on icon "Remove" at bounding box center [705, 389] width 7 height 7
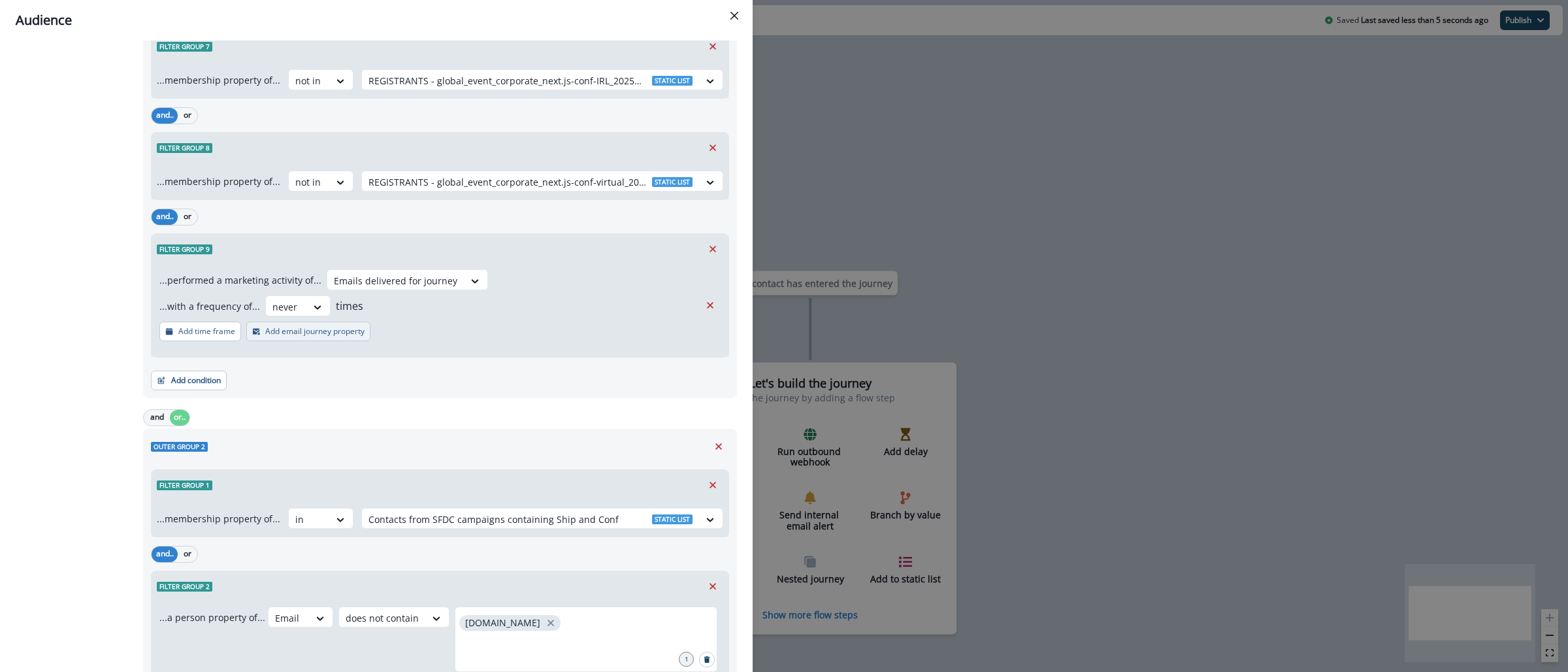
click at [301, 339] on button "Add email journey property" at bounding box center [308, 331] width 124 height 20
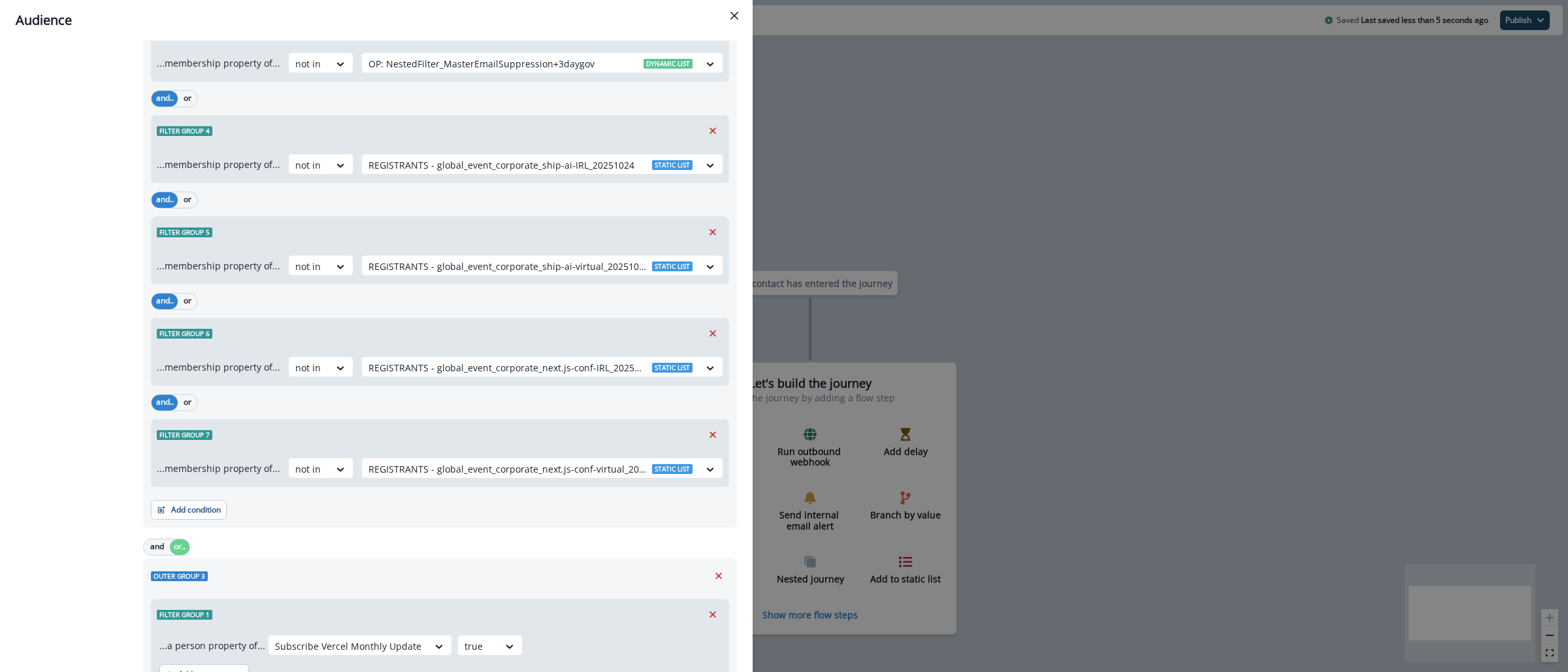
scroll to position [1949, 0]
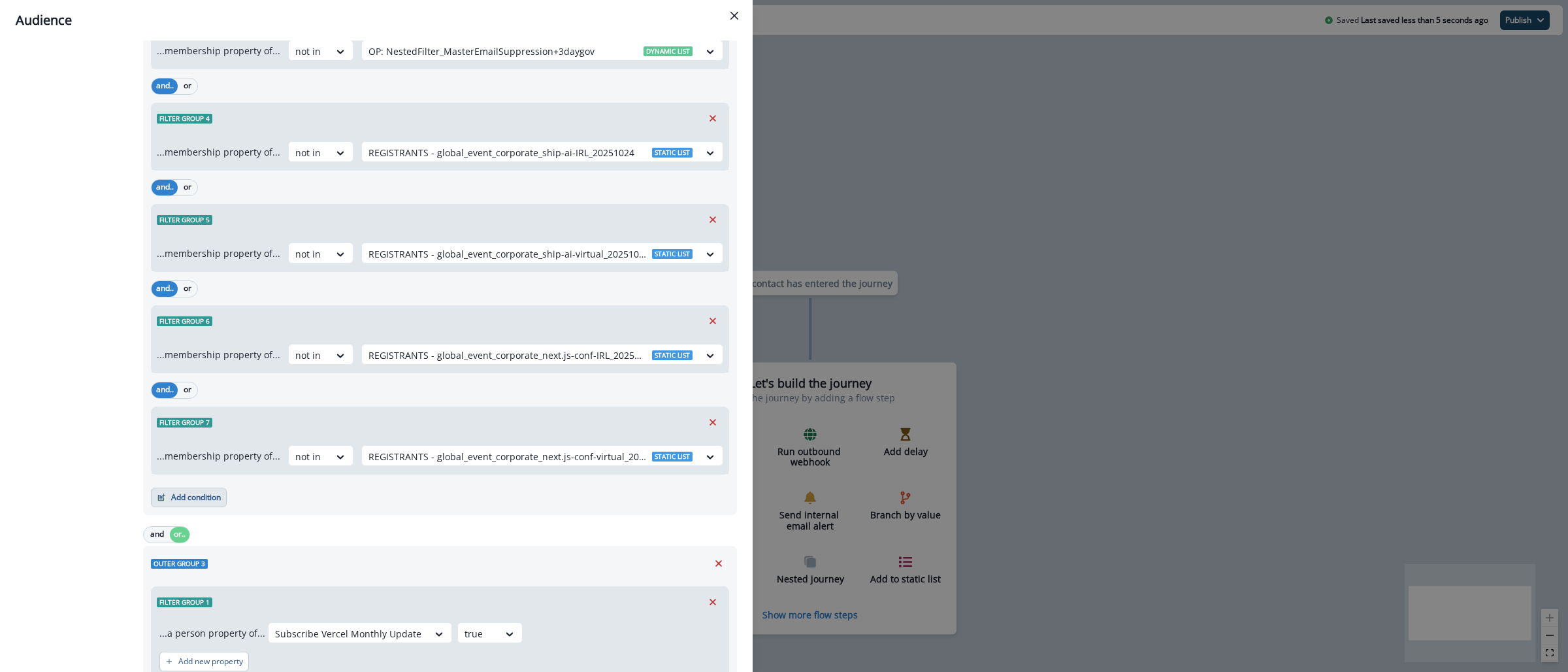
click at [190, 505] on button "Add condition" at bounding box center [189, 497] width 76 height 20
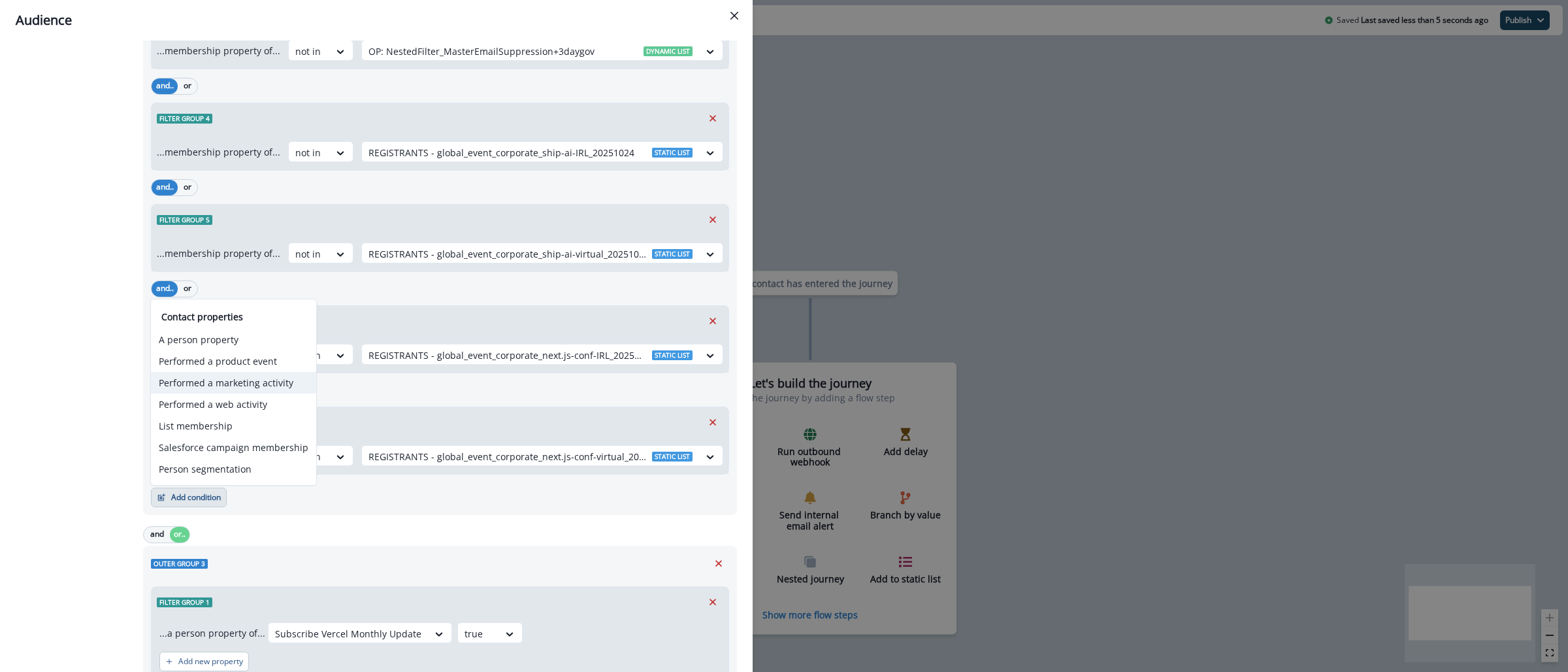
click at [241, 378] on button "Performed a marketing activity" at bounding box center [233, 383] width 165 height 21
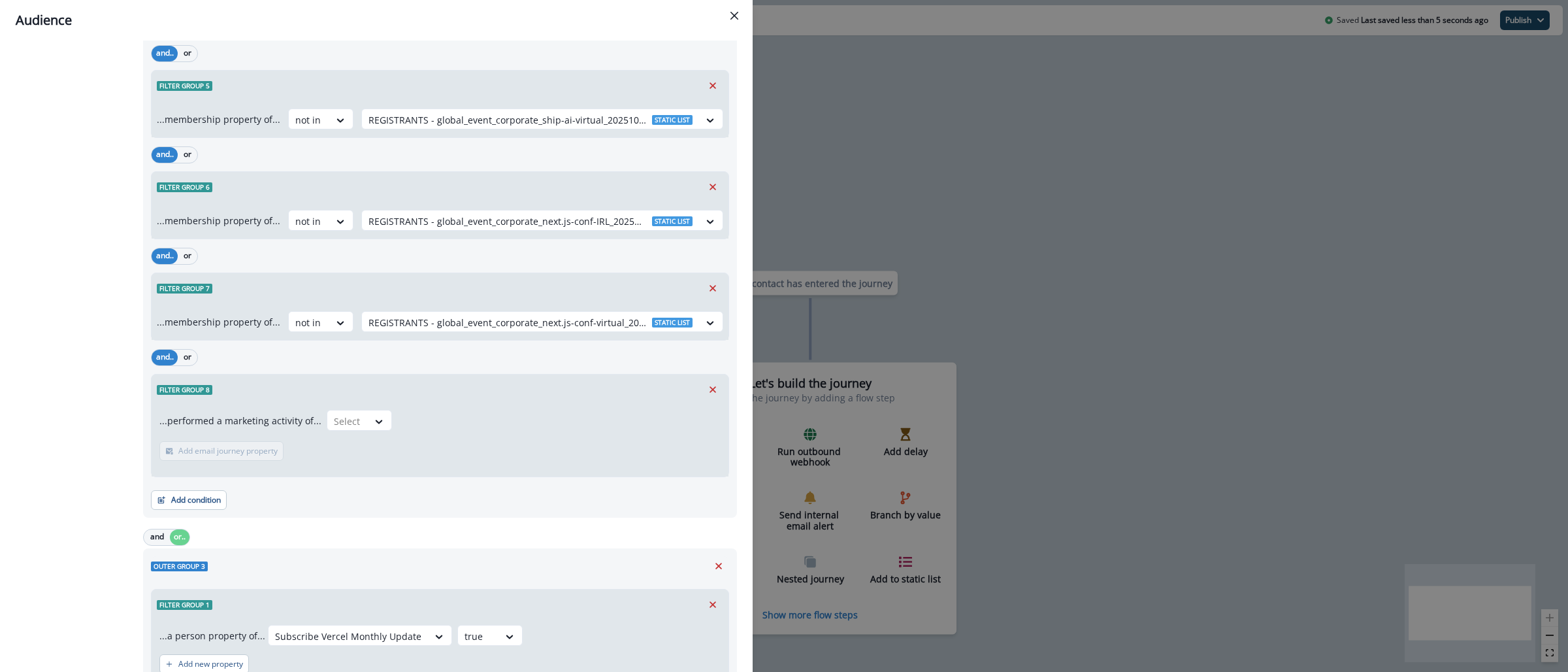
scroll to position [2093, 0]
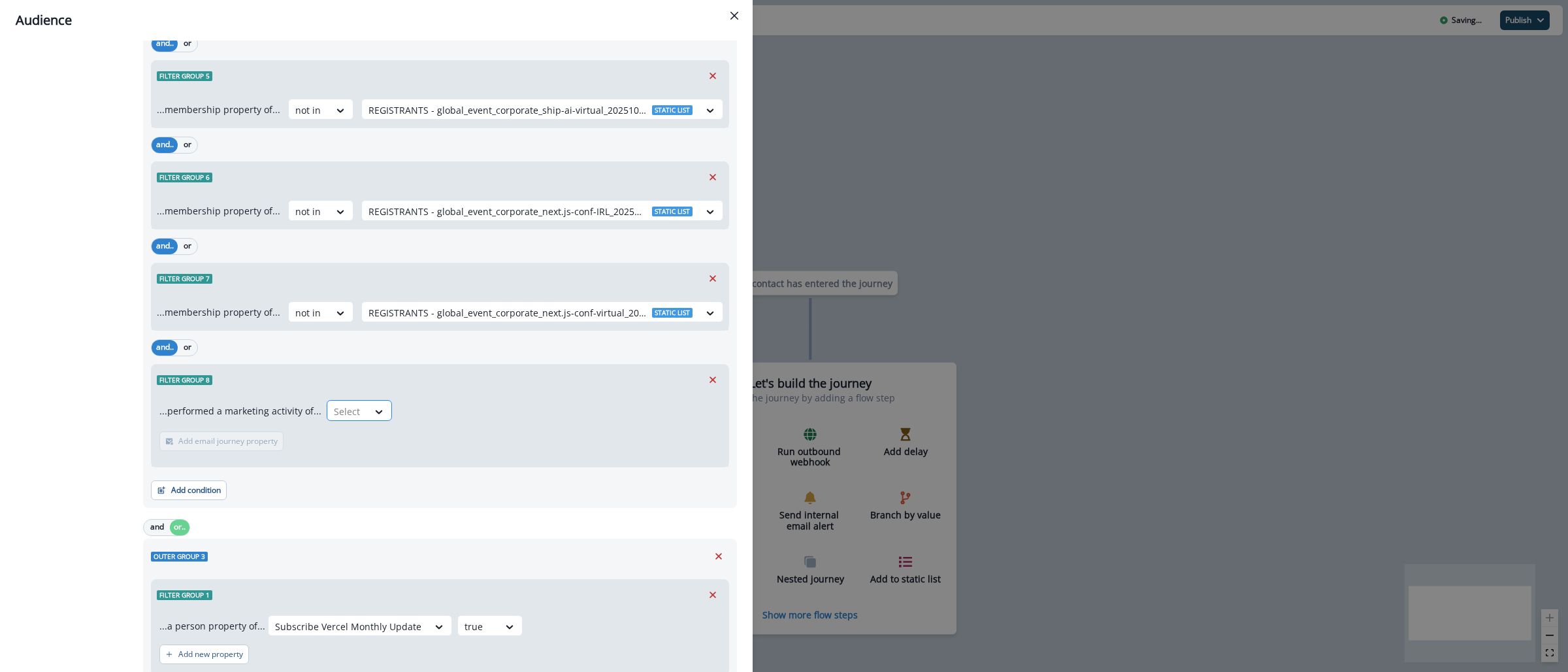
click at [347, 406] on div at bounding box center [348, 411] width 27 height 17
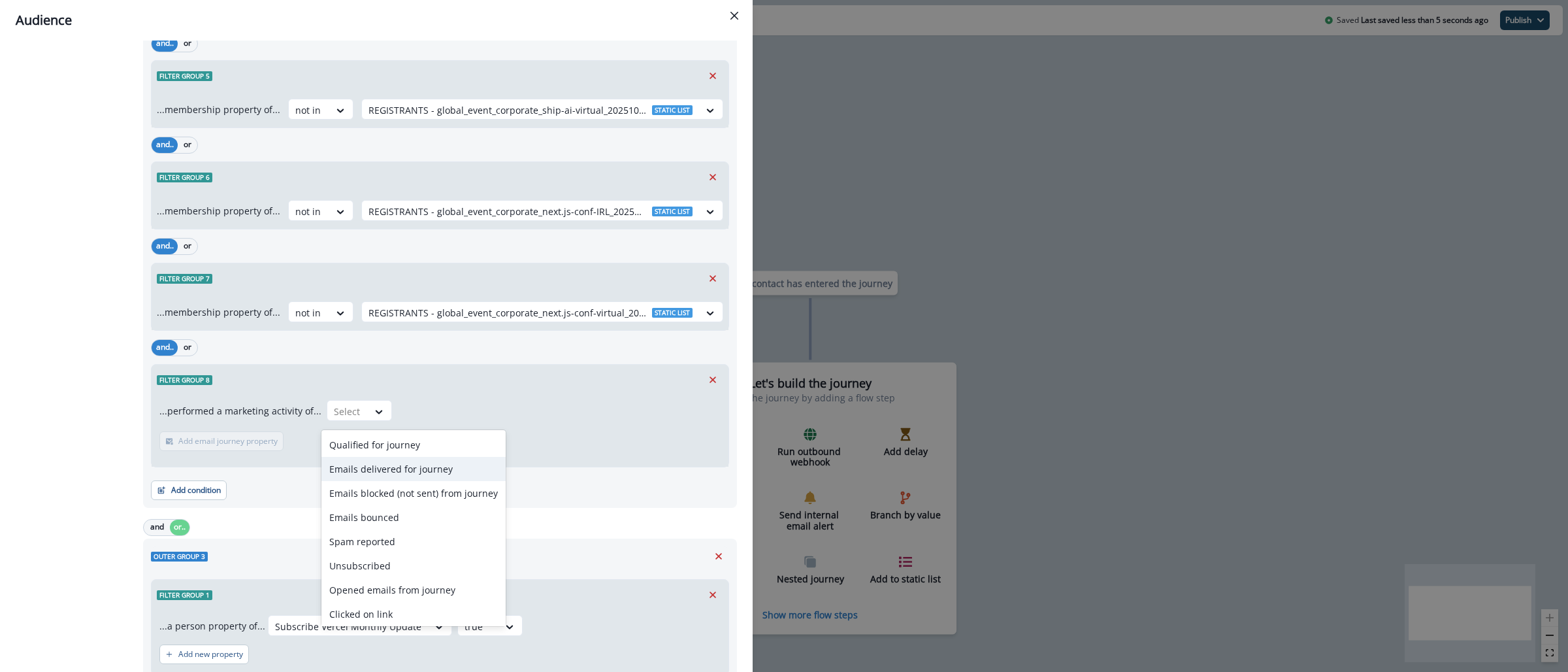
click at [425, 470] on div "Emails delivered for journey" at bounding box center [413, 469] width 185 height 24
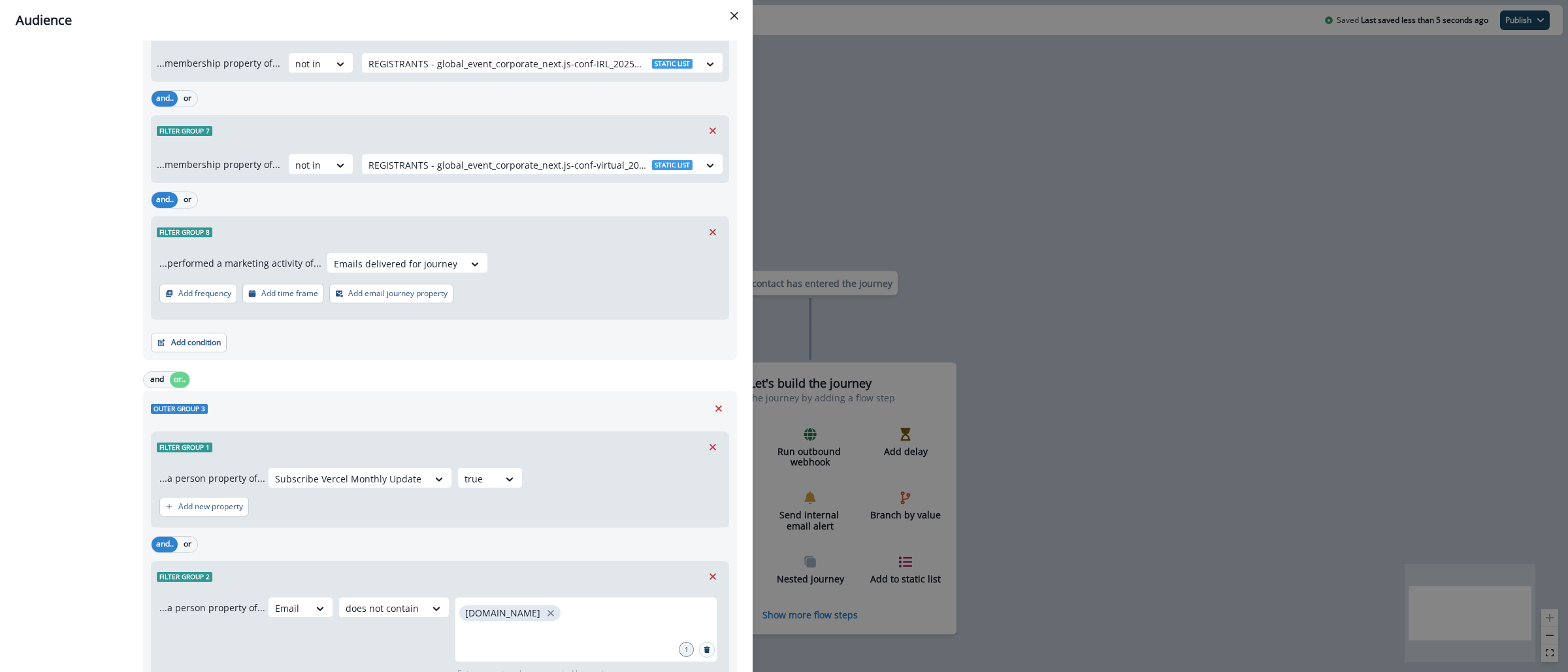
scroll to position [2243, 0]
click at [212, 301] on button "Add frequency" at bounding box center [198, 291] width 78 height 20
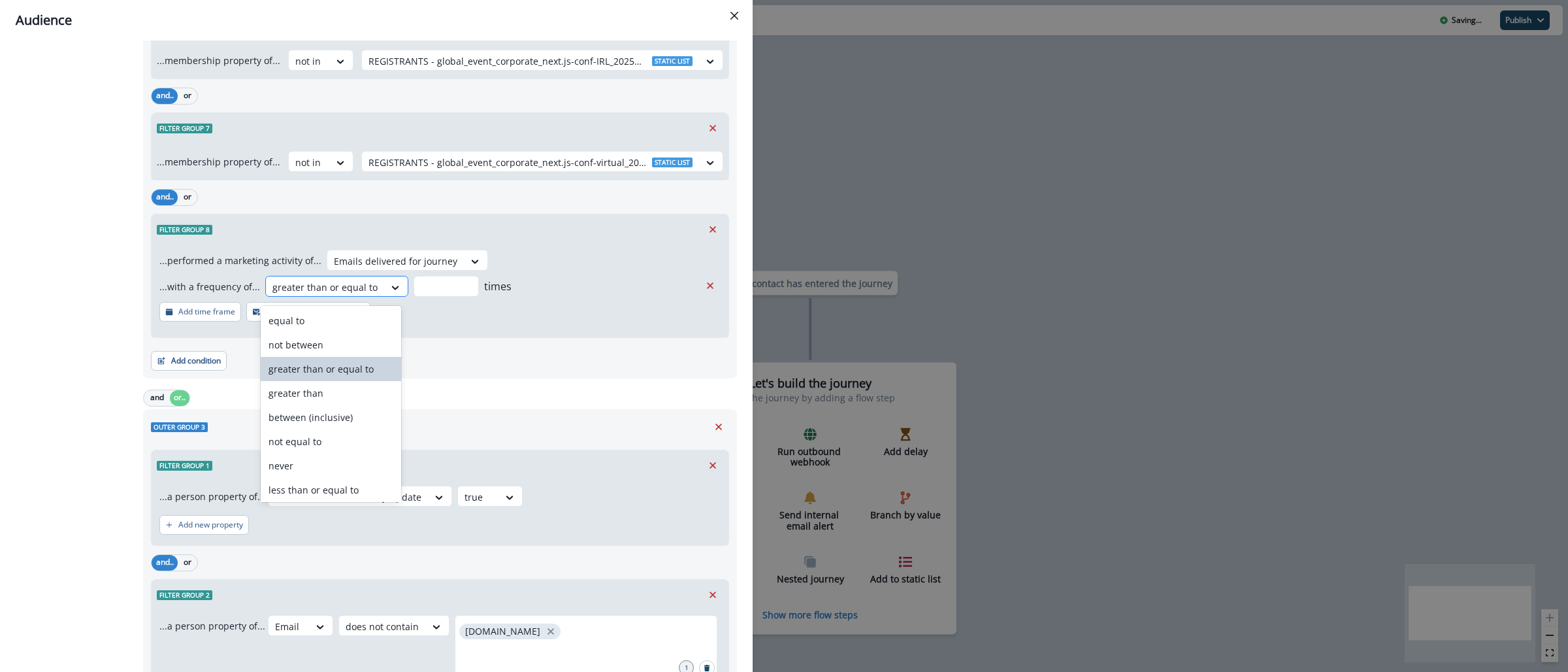
click at [371, 291] on div "greater than or equal to" at bounding box center [324, 287] width 118 height 21
click at [307, 465] on div "never" at bounding box center [330, 465] width 140 height 24
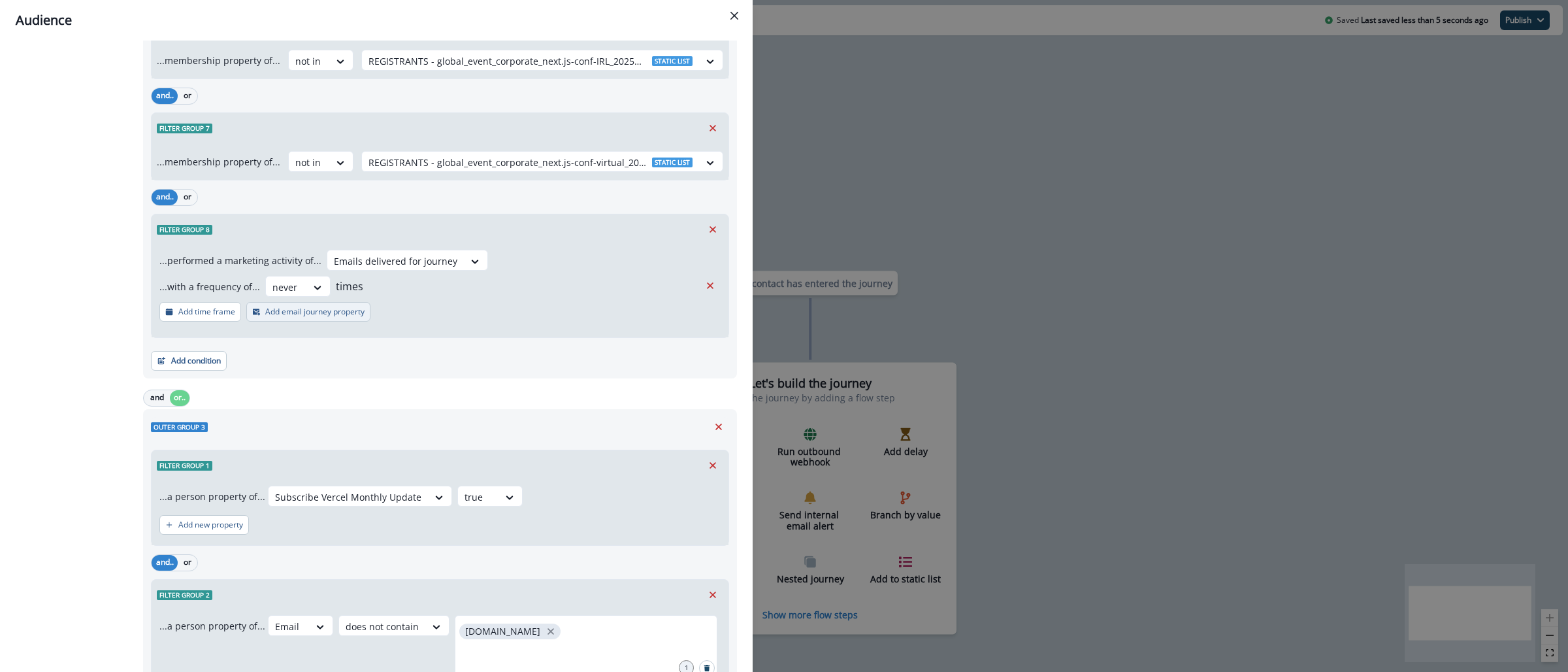
click at [320, 310] on p "Add email journey property" at bounding box center [315, 311] width 100 height 9
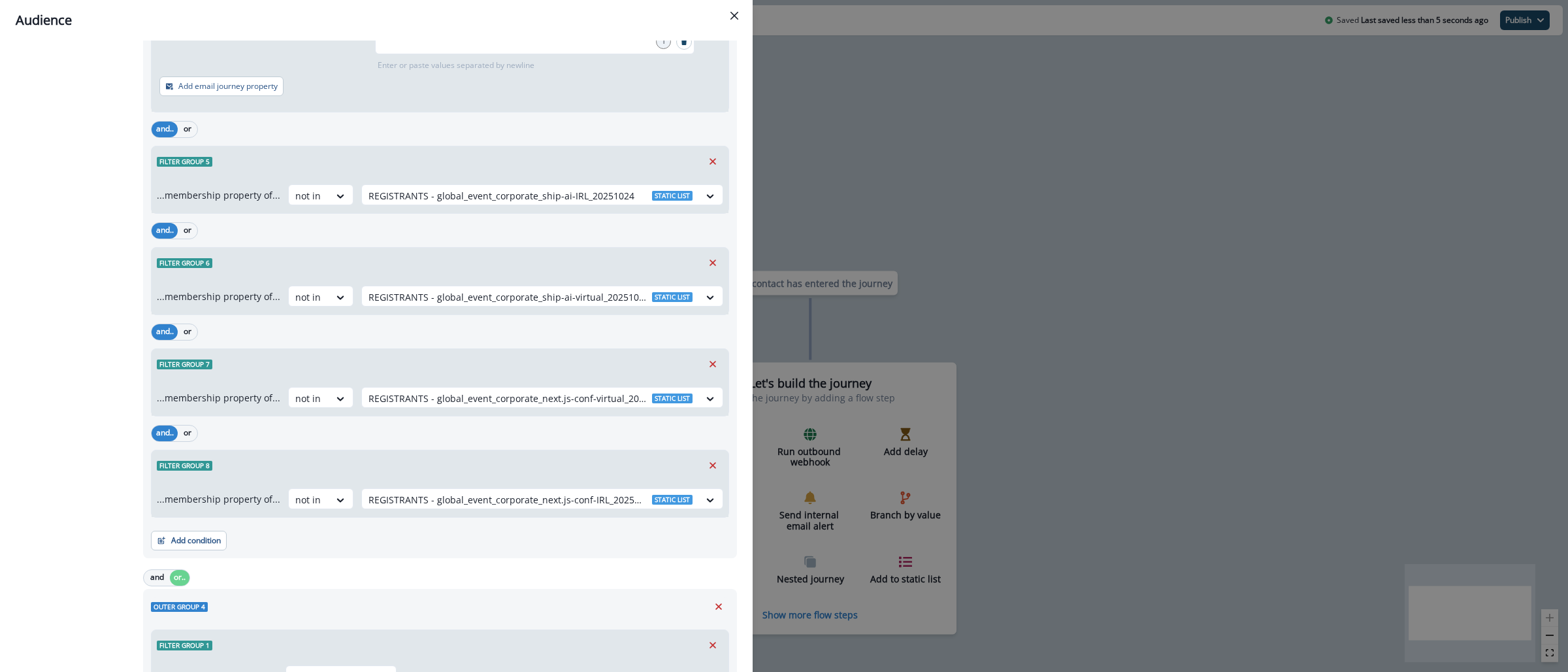
scroll to position [3370, 0]
click at [209, 548] on button "Add condition" at bounding box center [189, 538] width 76 height 20
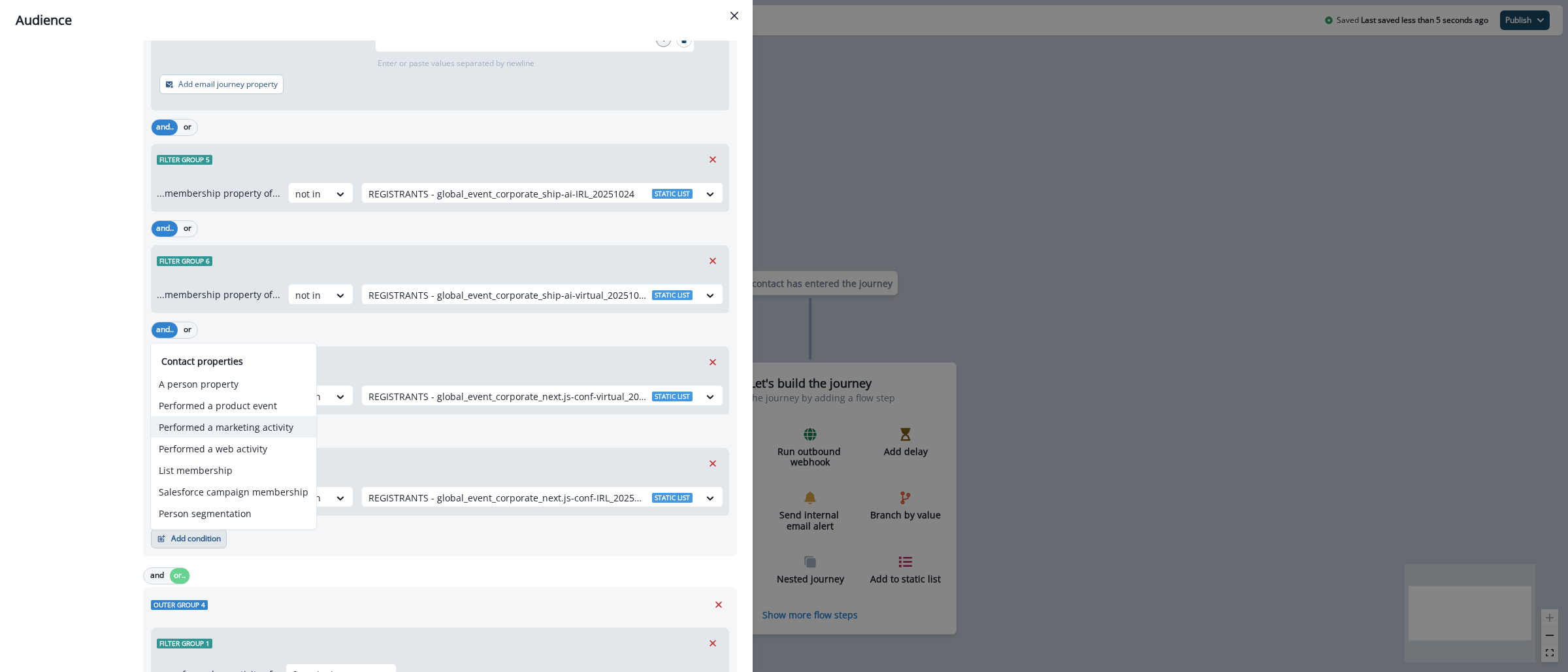
click at [251, 430] on button "Performed a marketing activity" at bounding box center [233, 427] width 165 height 21
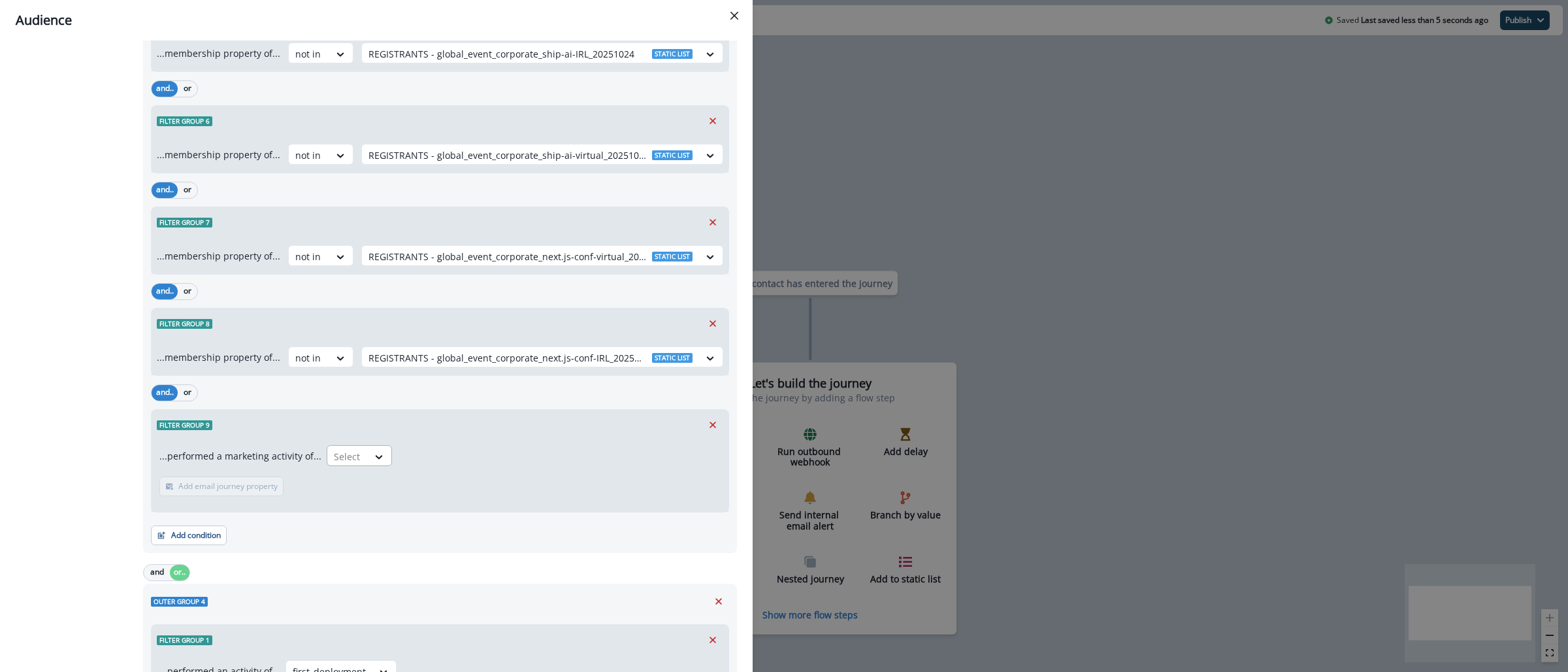
scroll to position [3513, 0]
click at [342, 461] on div at bounding box center [348, 452] width 27 height 17
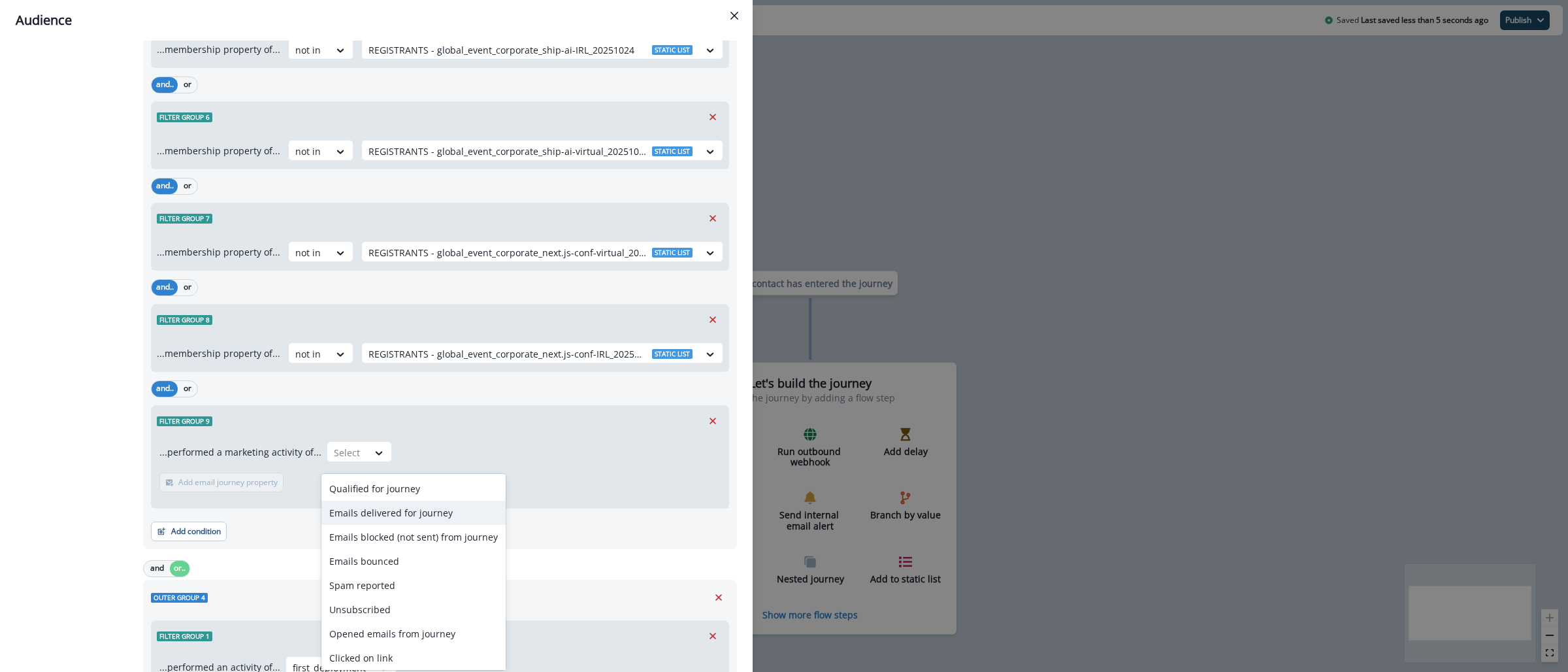
click at [366, 518] on div "Emails delivered for journey" at bounding box center [413, 513] width 185 height 24
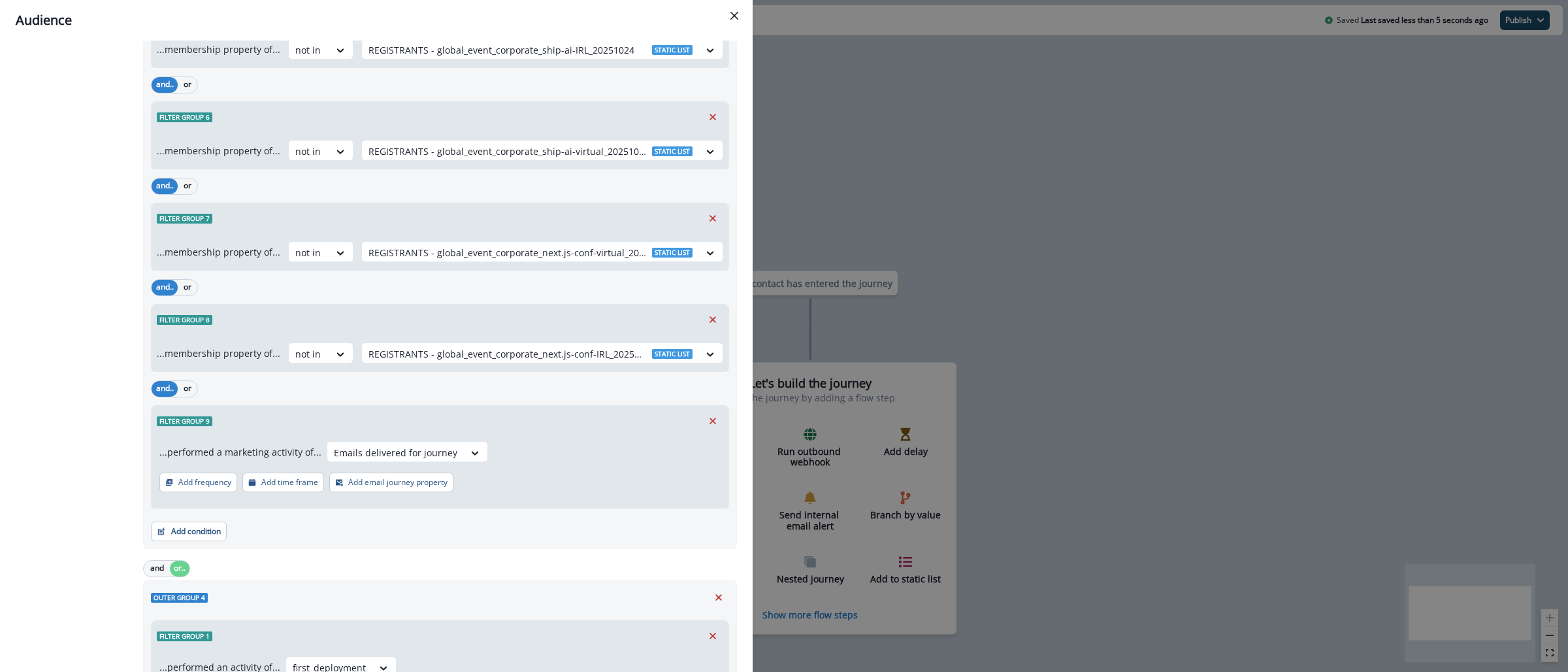
click at [191, 492] on button "Add frequency" at bounding box center [198, 483] width 78 height 20
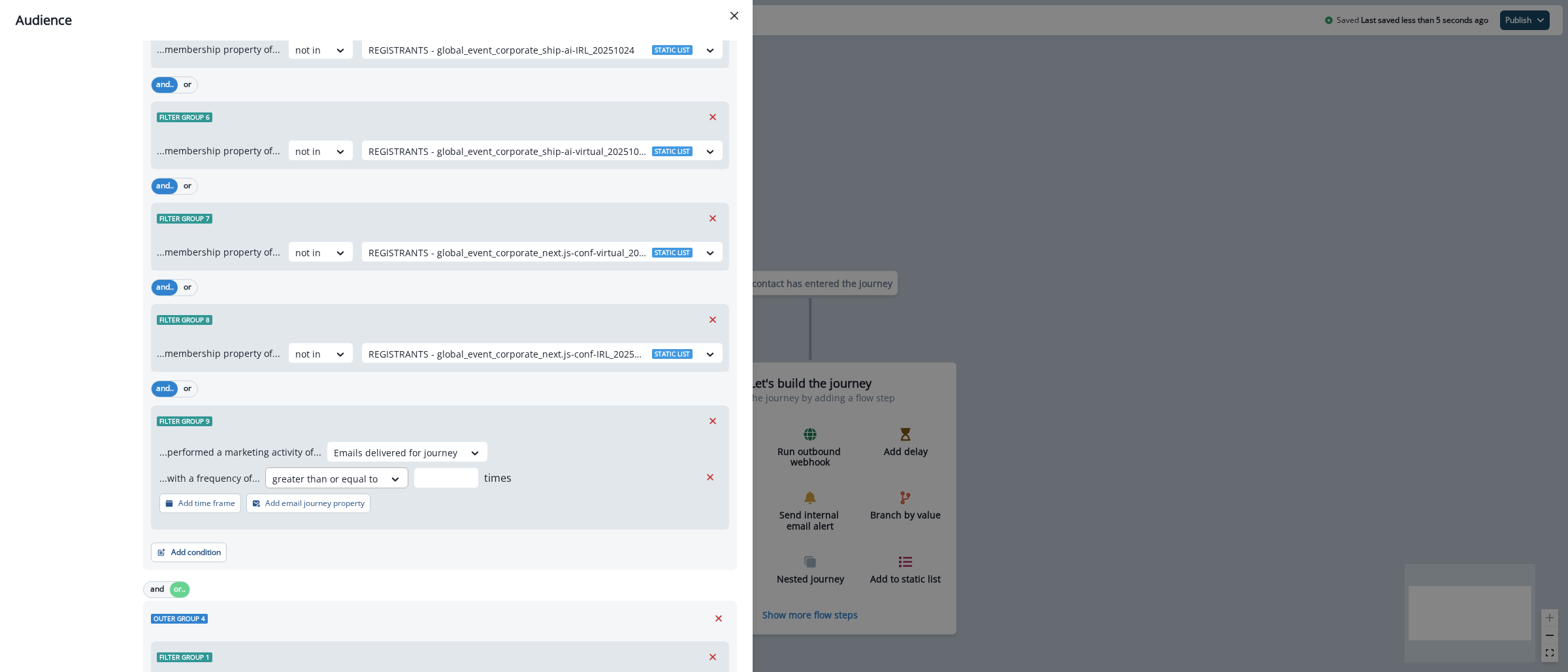
click at [325, 479] on div at bounding box center [325, 479] width 105 height 17
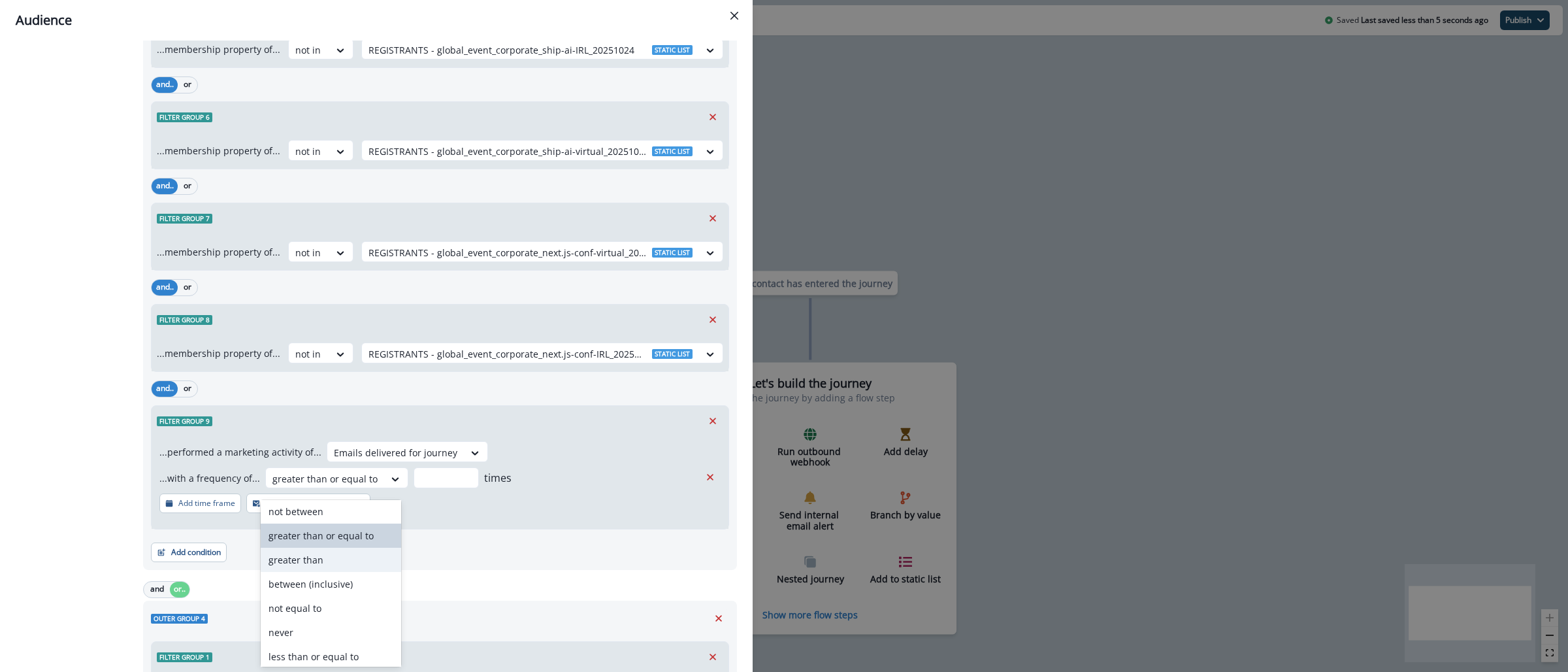
scroll to position [28, 0]
click at [336, 622] on div "never" at bounding box center [330, 631] width 140 height 24
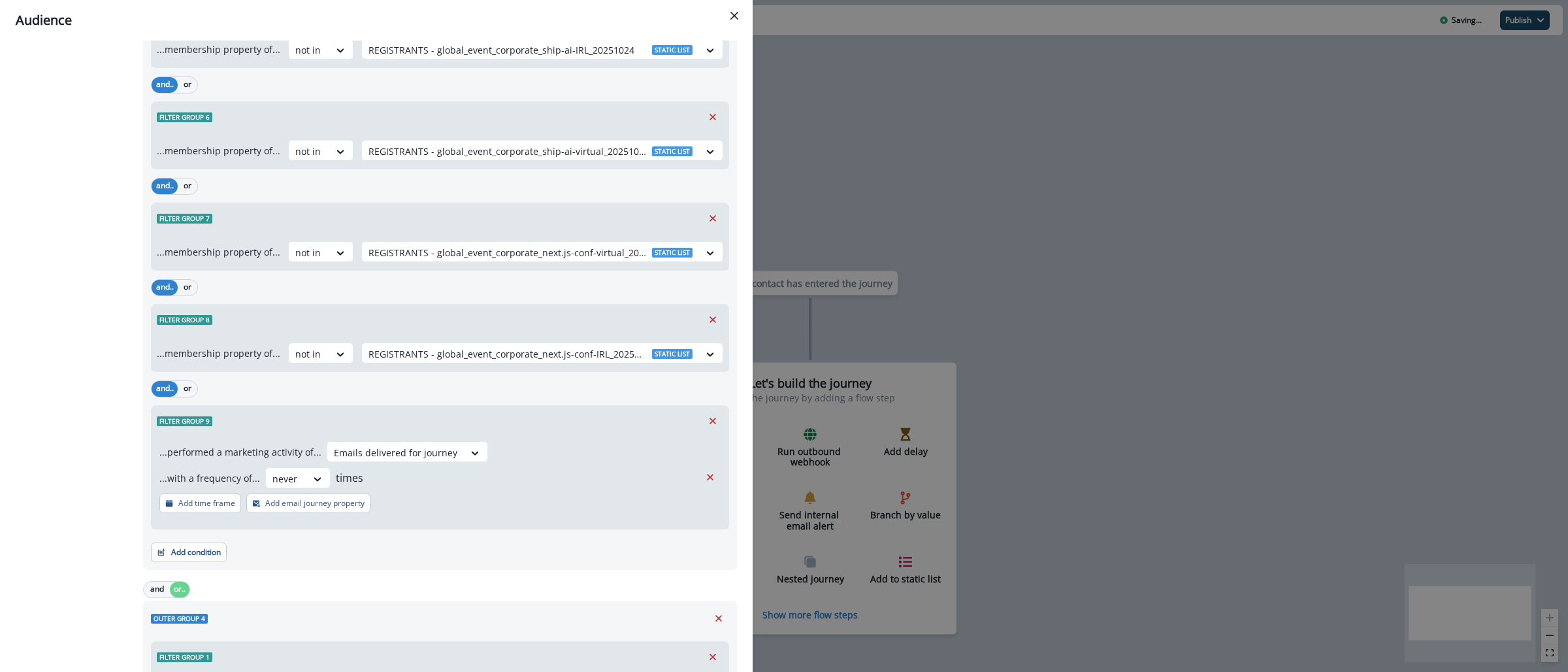
click at [305, 513] on button "Add email journey property" at bounding box center [308, 503] width 124 height 20
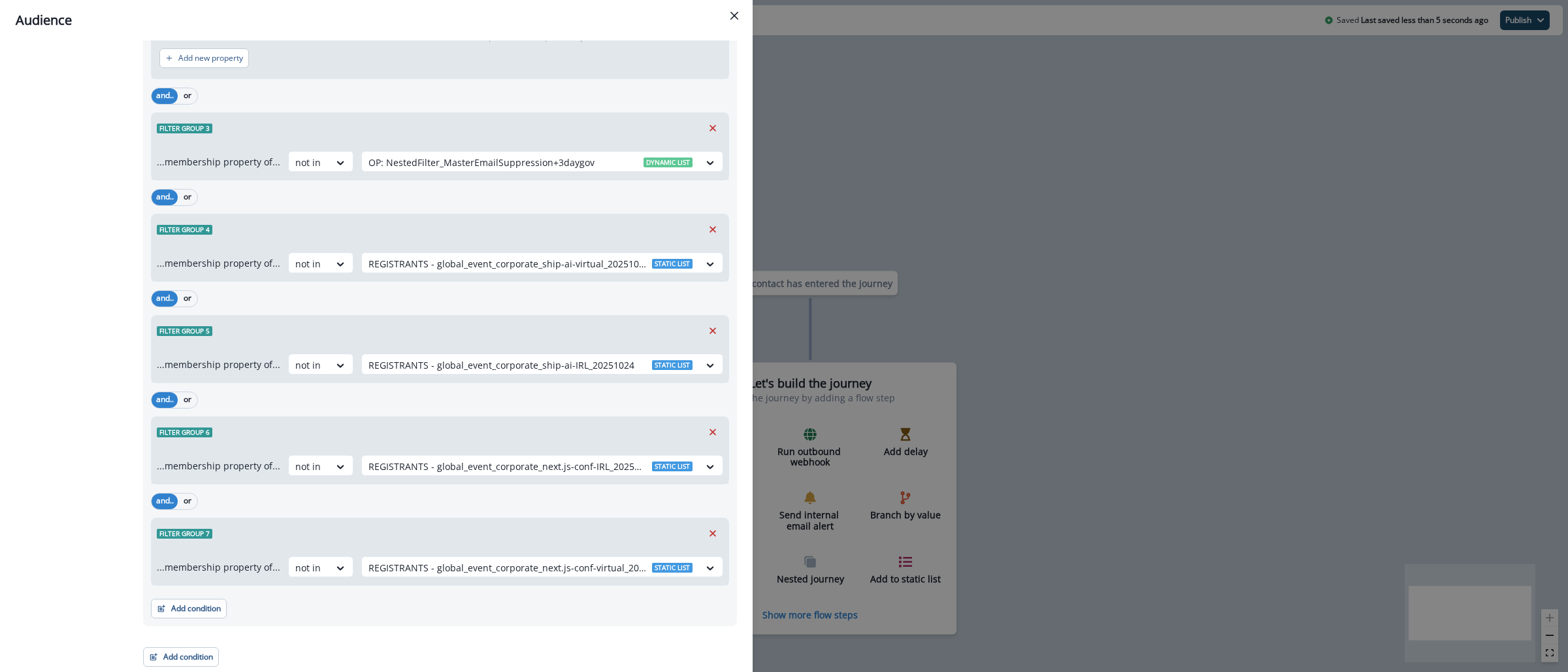
scroll to position [4524, 0]
click at [209, 613] on button "Add condition" at bounding box center [189, 609] width 76 height 20
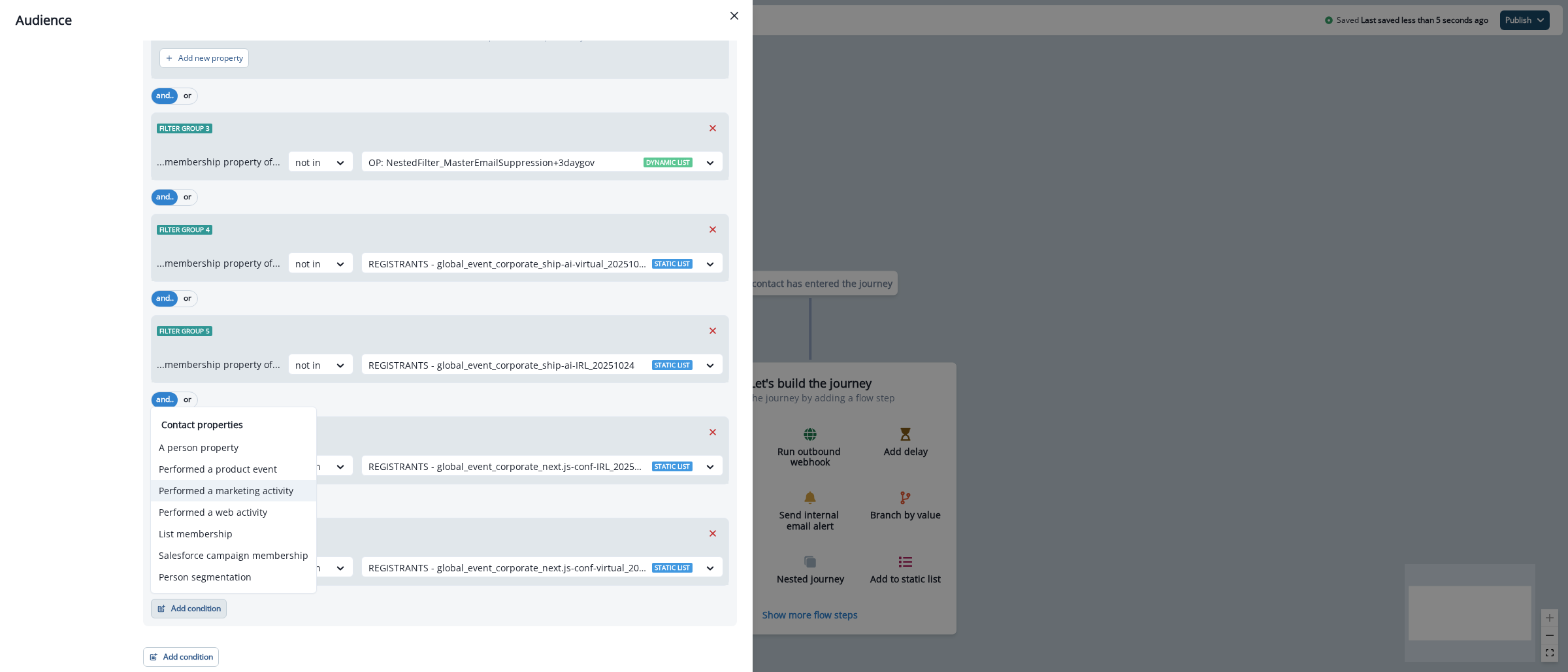
click at [232, 495] on button "Performed a marketing activity" at bounding box center [233, 490] width 165 height 21
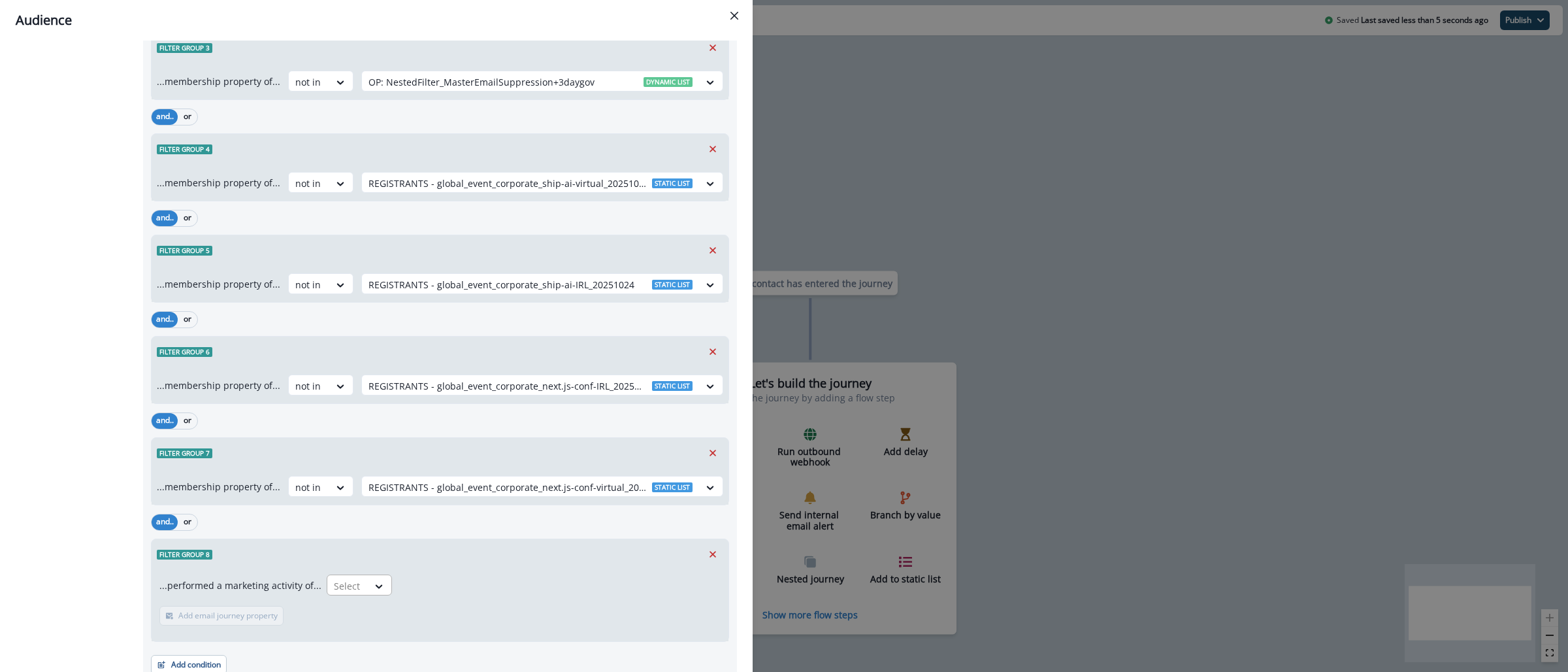
scroll to position [4661, 0]
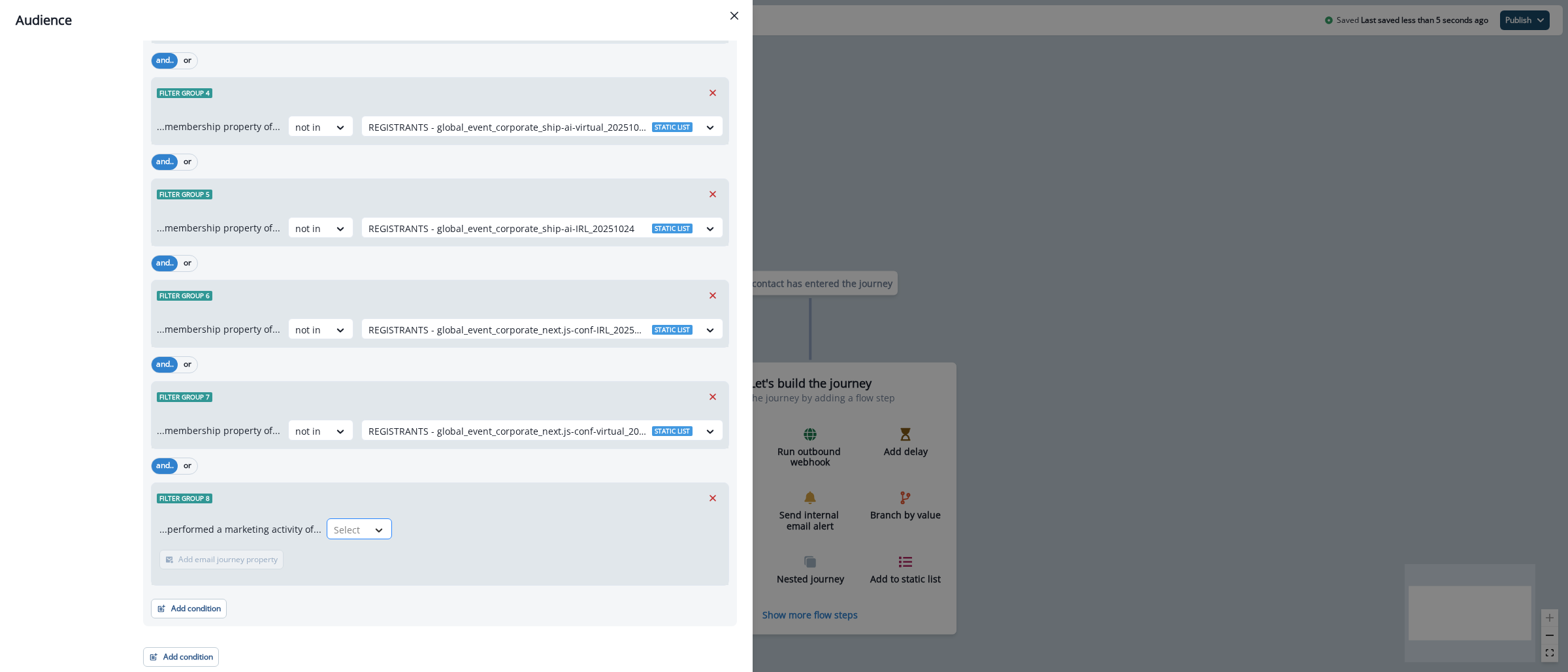
click at [384, 529] on div at bounding box center [379, 529] width 22 height 13
click at [392, 584] on div "Emails delivered for journey" at bounding box center [413, 583] width 185 height 24
click at [197, 566] on button "Add frequency" at bounding box center [198, 560] width 78 height 20
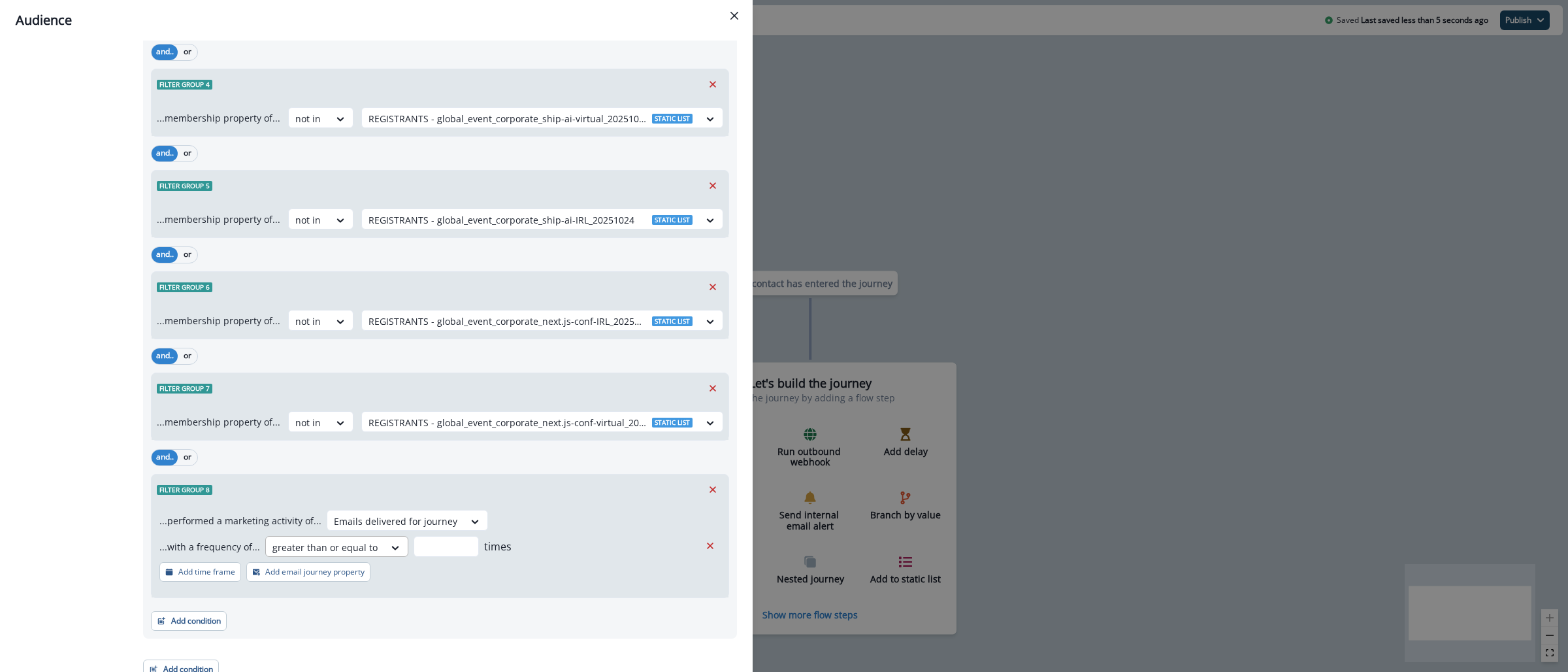
click at [305, 550] on div at bounding box center [325, 547] width 105 height 17
click at [345, 601] on div "never" at bounding box center [330, 604] width 140 height 24
click at [314, 576] on p "Add email journey property" at bounding box center [315, 571] width 100 height 9
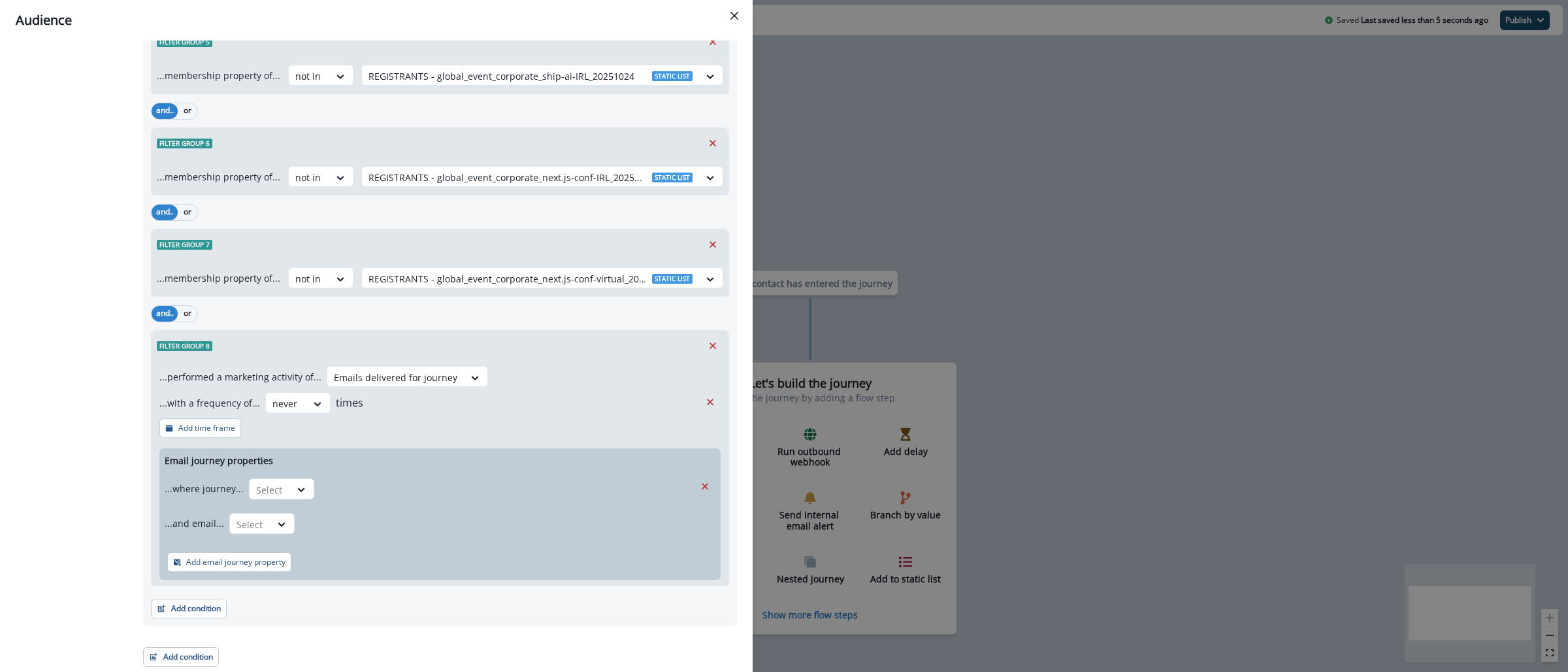
scroll to position [4813, 0]
